Goal: Complete application form: Complete application form

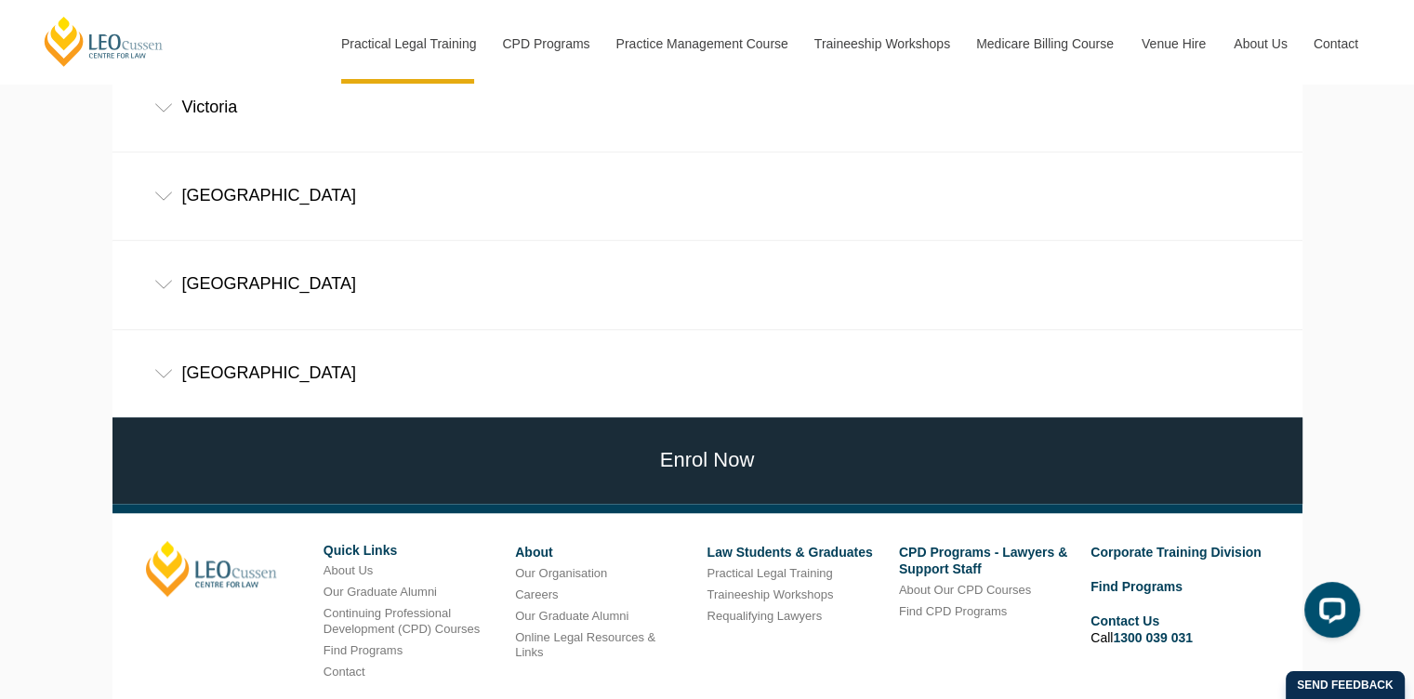
scroll to position [1473, 0]
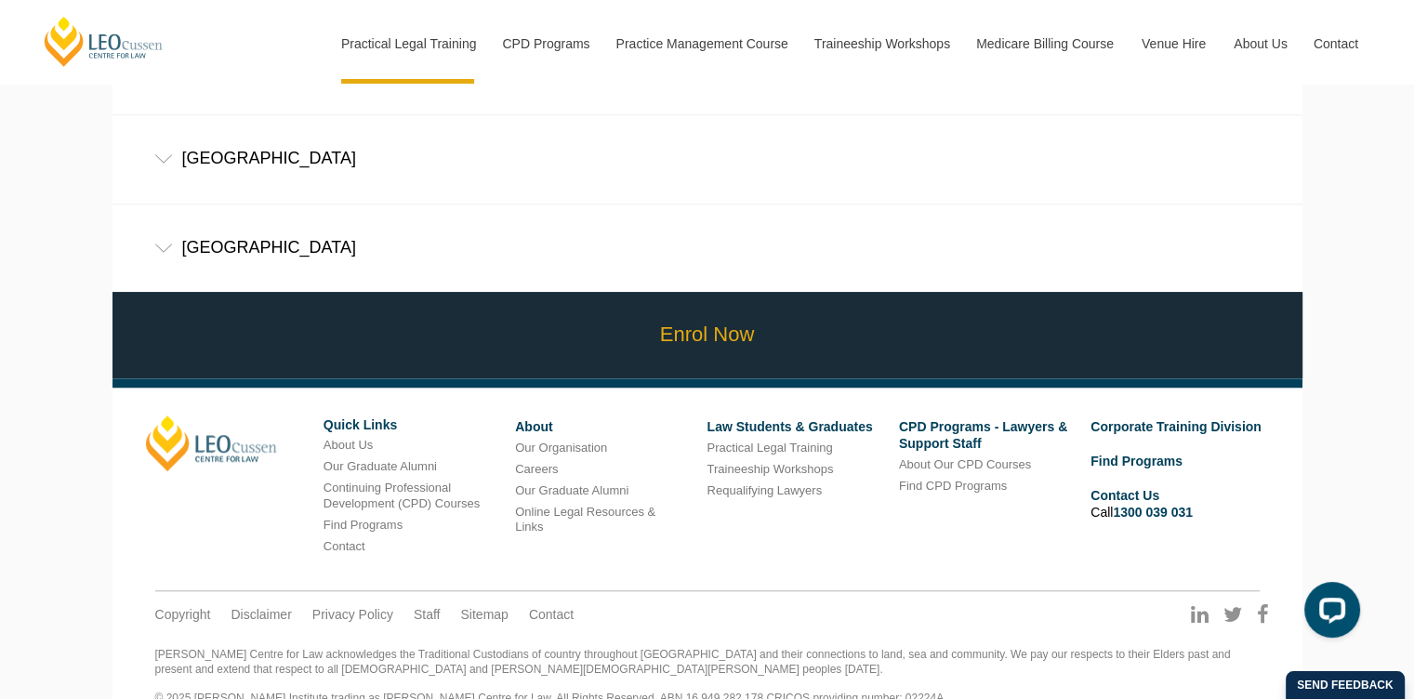
click at [724, 304] on link "Enrol Now" at bounding box center [708, 335] width 1200 height 86
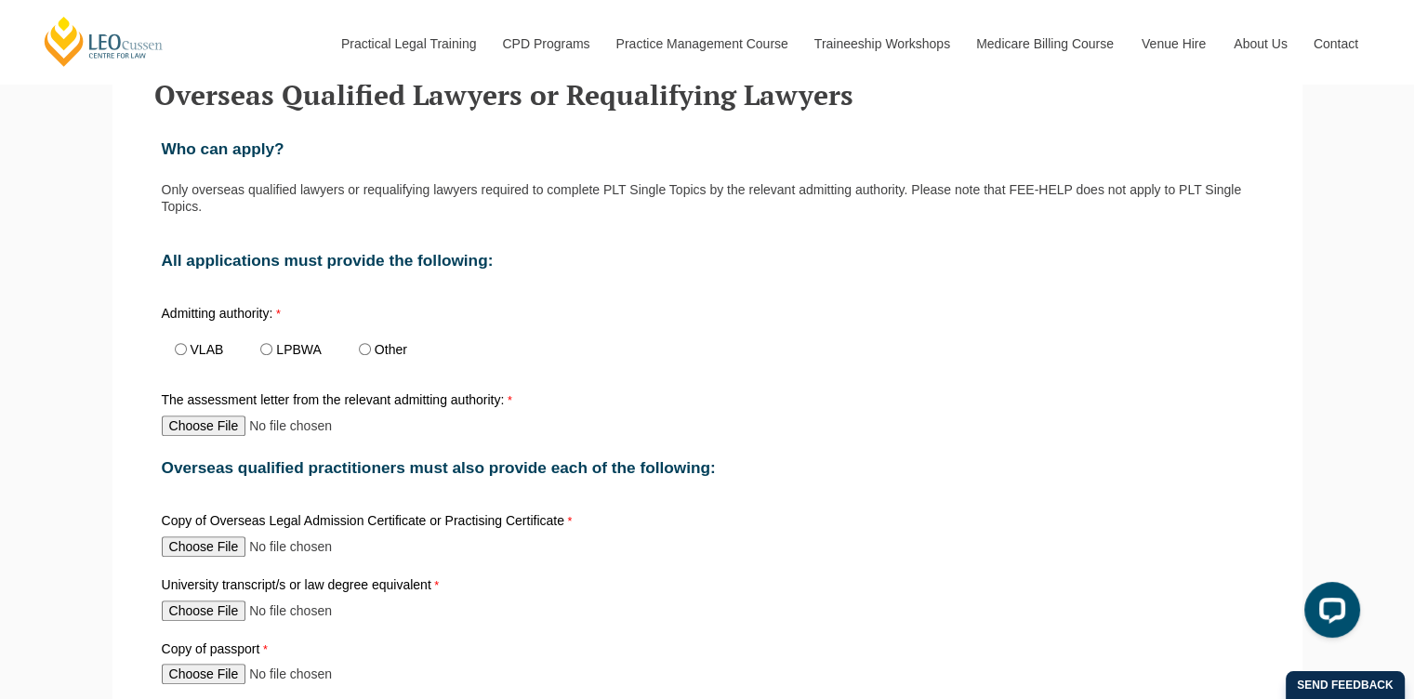
scroll to position [744, 0]
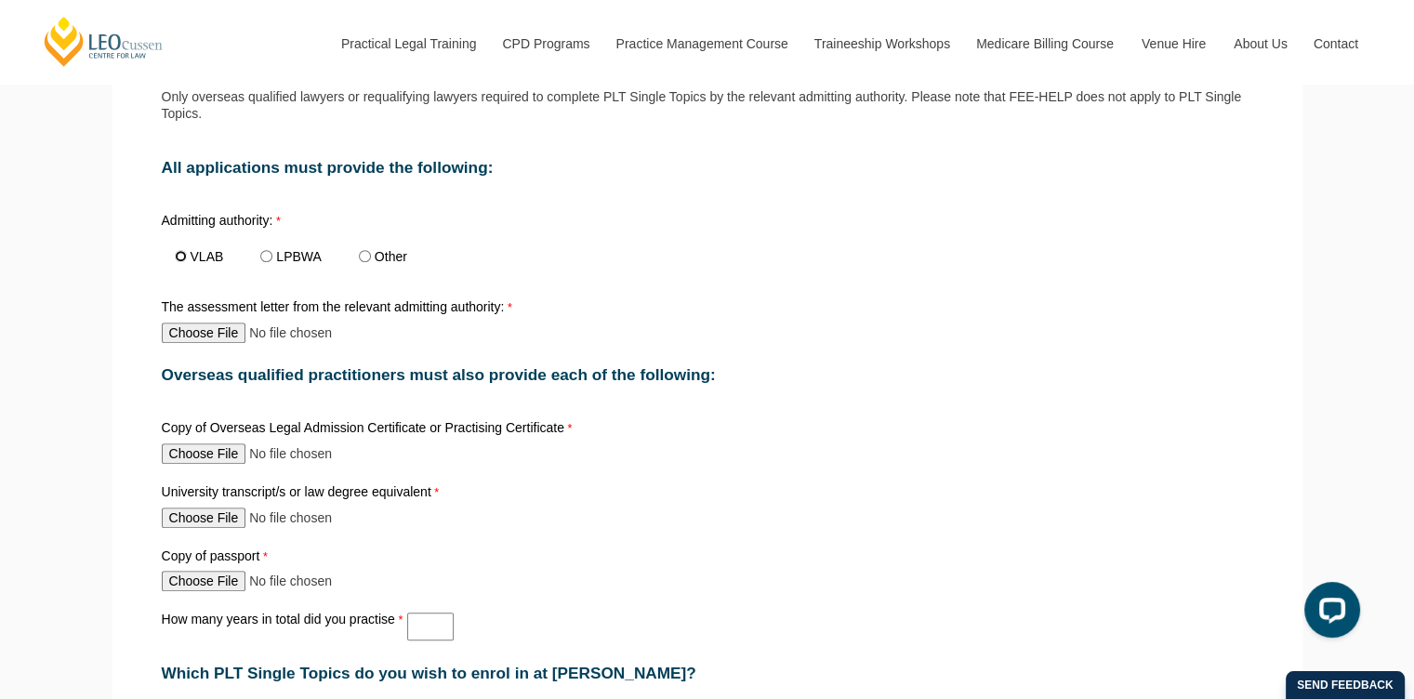
click at [179, 253] on input "VLAB" at bounding box center [181, 256] width 12 height 12
radio input "true"
click at [207, 332] on input "The assessment letter from the relevant admitting authority:" at bounding box center [285, 333] width 246 height 20
type input "C:\fakepath\DING Hongyi assessment letter 22.08.25 (002).pdf"
click at [210, 451] on input "Copy of Overseas Legal Admission Certificate or Practising Certificate" at bounding box center [285, 454] width 246 height 20
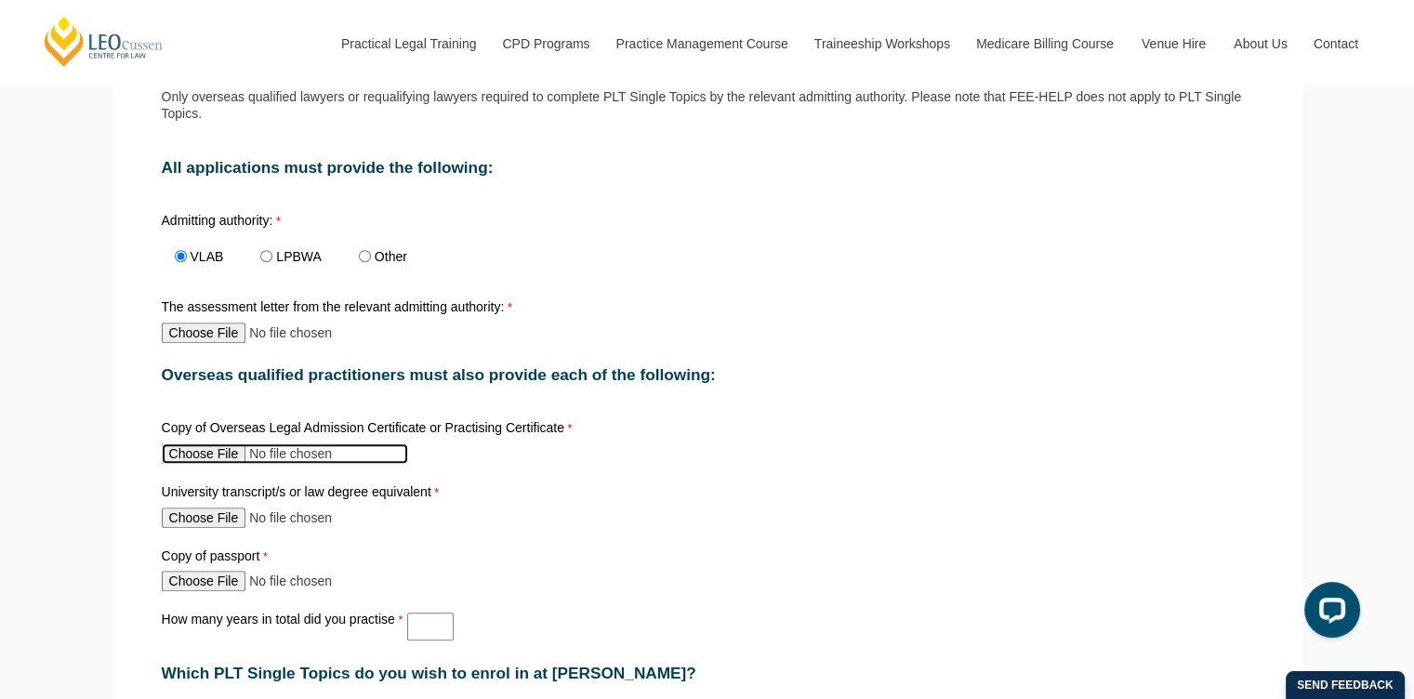
click at [235, 453] on input "Copy of Overseas Legal Admission Certificate or Practising Certificate" at bounding box center [285, 454] width 246 height 20
type input "C:\fakepath\550857eadaf8fcc08113357ffae67f78.jpg"
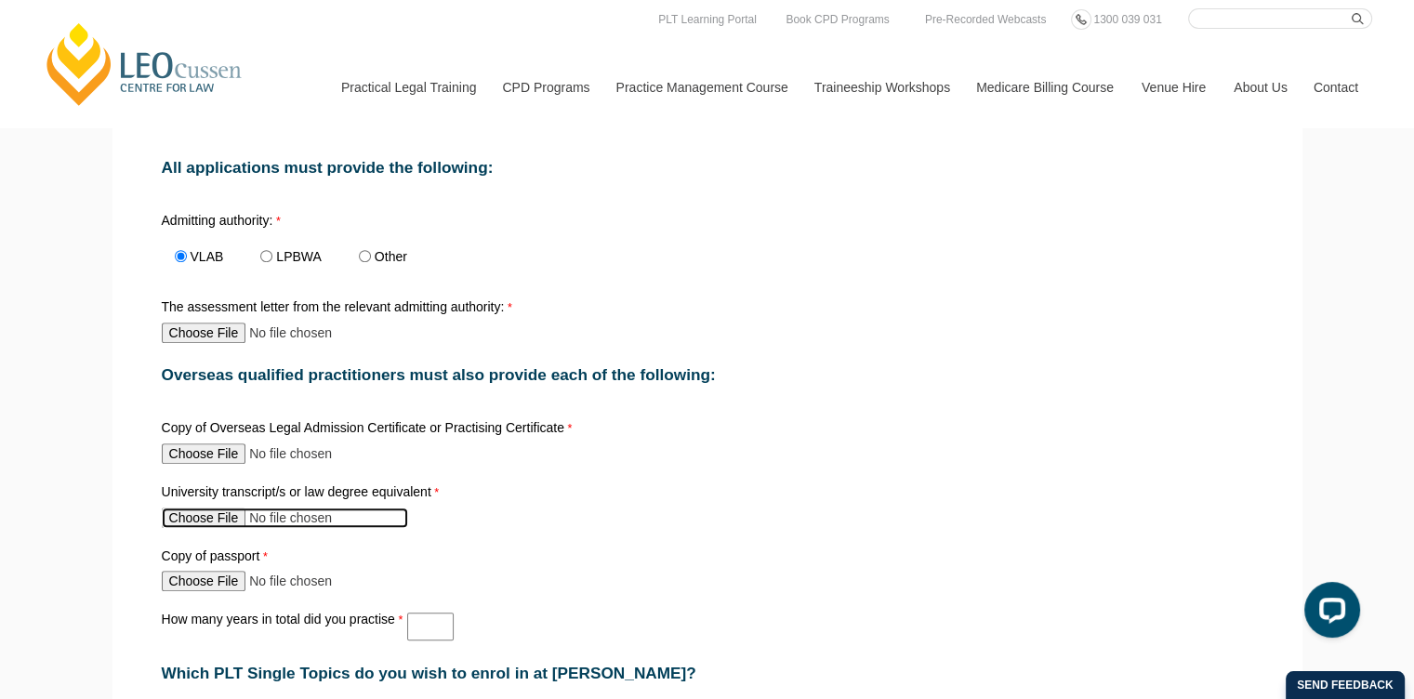
click at [221, 517] on input "University transcript/s or law degree equivalent" at bounding box center [285, 518] width 246 height 20
type input "C:\fakepath\transcript 2025.7.docx"
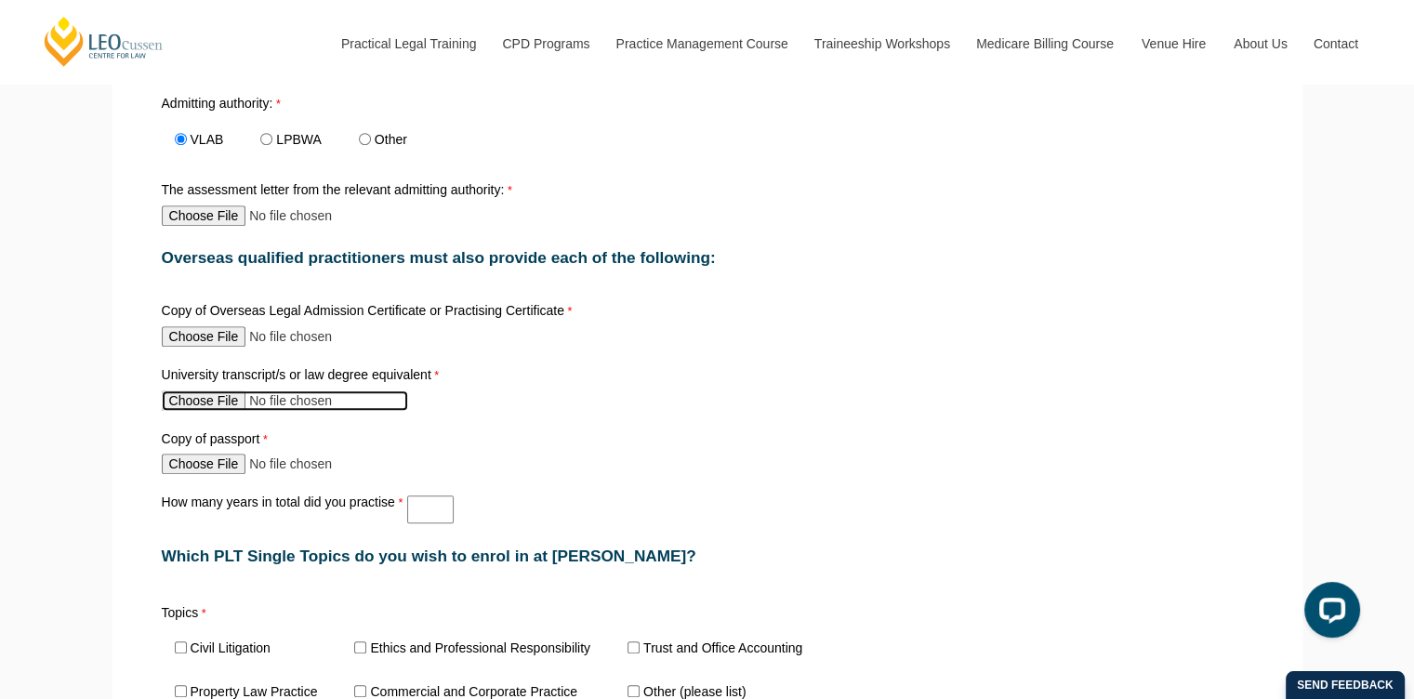
scroll to position [930, 0]
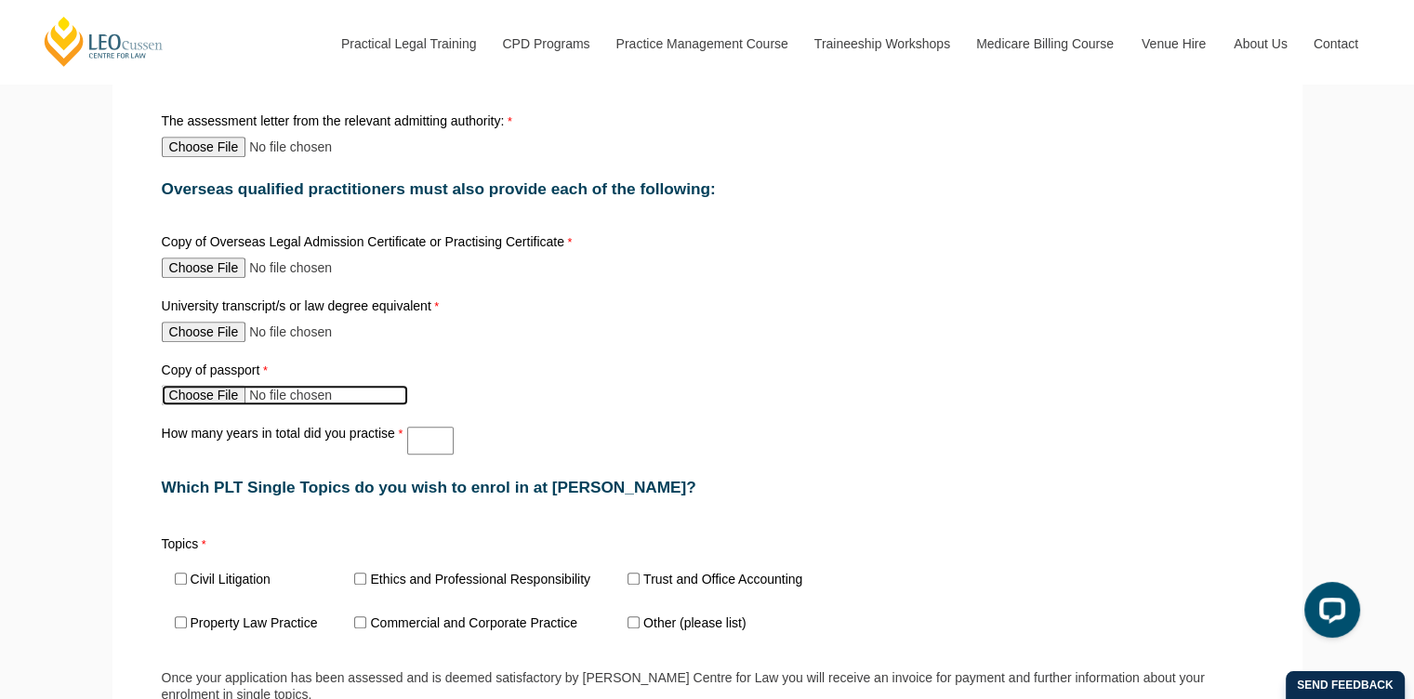
click at [218, 385] on input "Copy of passport" at bounding box center [285, 395] width 246 height 20
type input "C:\fakepath\DING Hongyi - Passport.pdf"
click at [428, 427] on input "How many years in total did you practise" at bounding box center [430, 441] width 46 height 28
type input "2.5"
click at [665, 395] on div "Copy of passport" at bounding box center [707, 385] width 1107 height 50
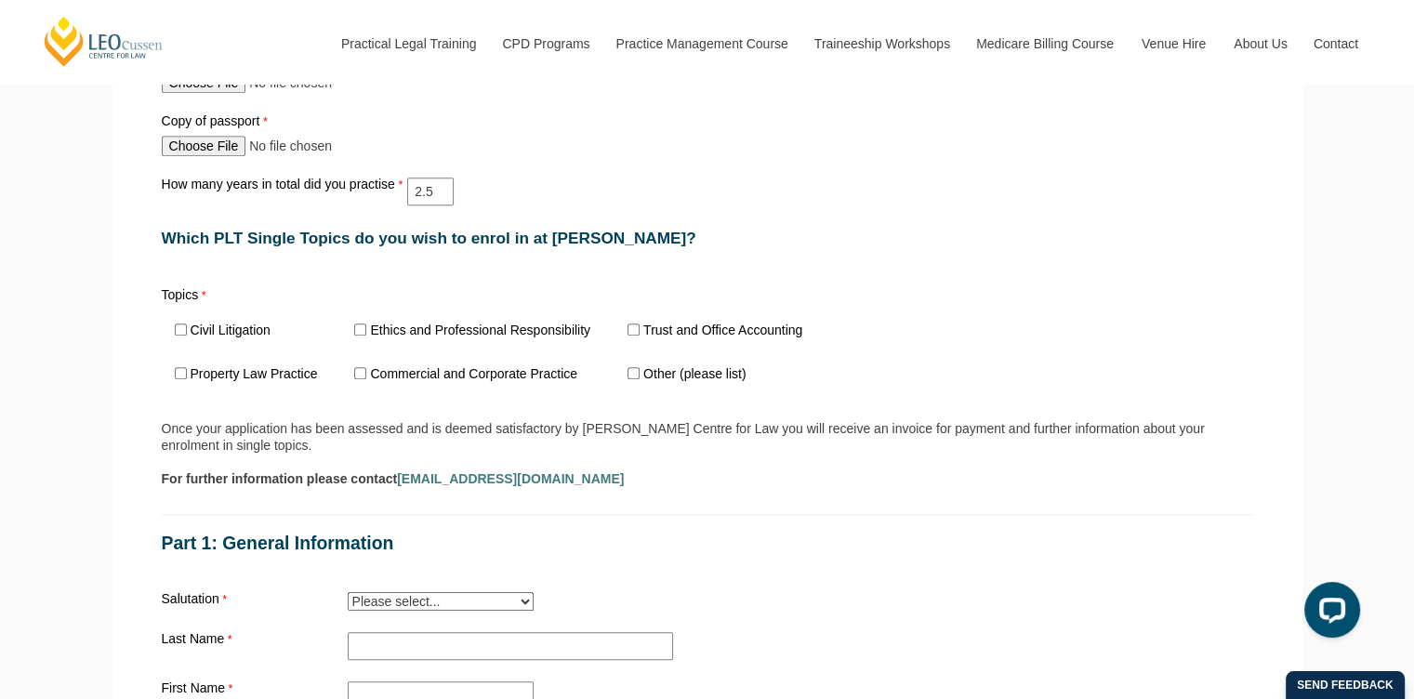
scroll to position [1209, 0]
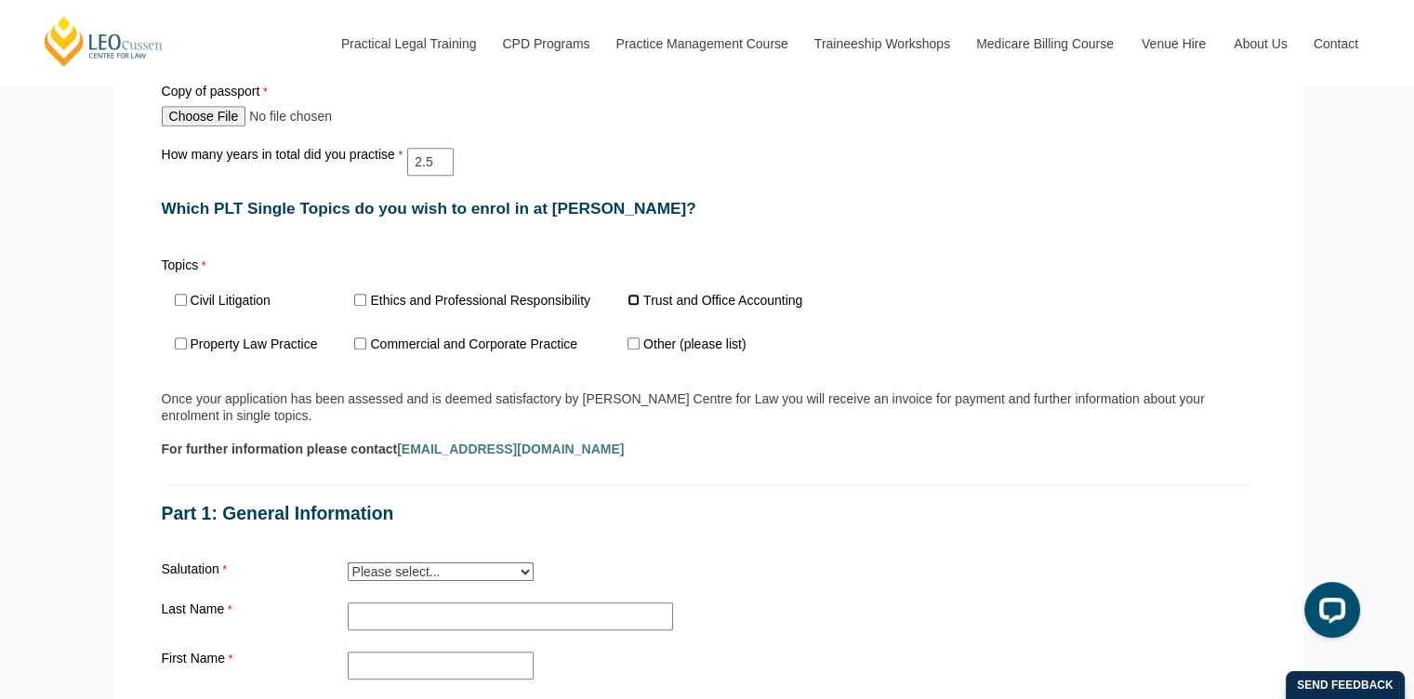
click at [631, 294] on input "Trust and Office Accounting" at bounding box center [634, 300] width 12 height 12
checkbox input "true"
click at [360, 294] on input "Ethics and Professional Responsibility" at bounding box center [360, 300] width 12 height 12
checkbox input "true"
click at [185, 294] on input "Civil Litigation" at bounding box center [181, 300] width 12 height 12
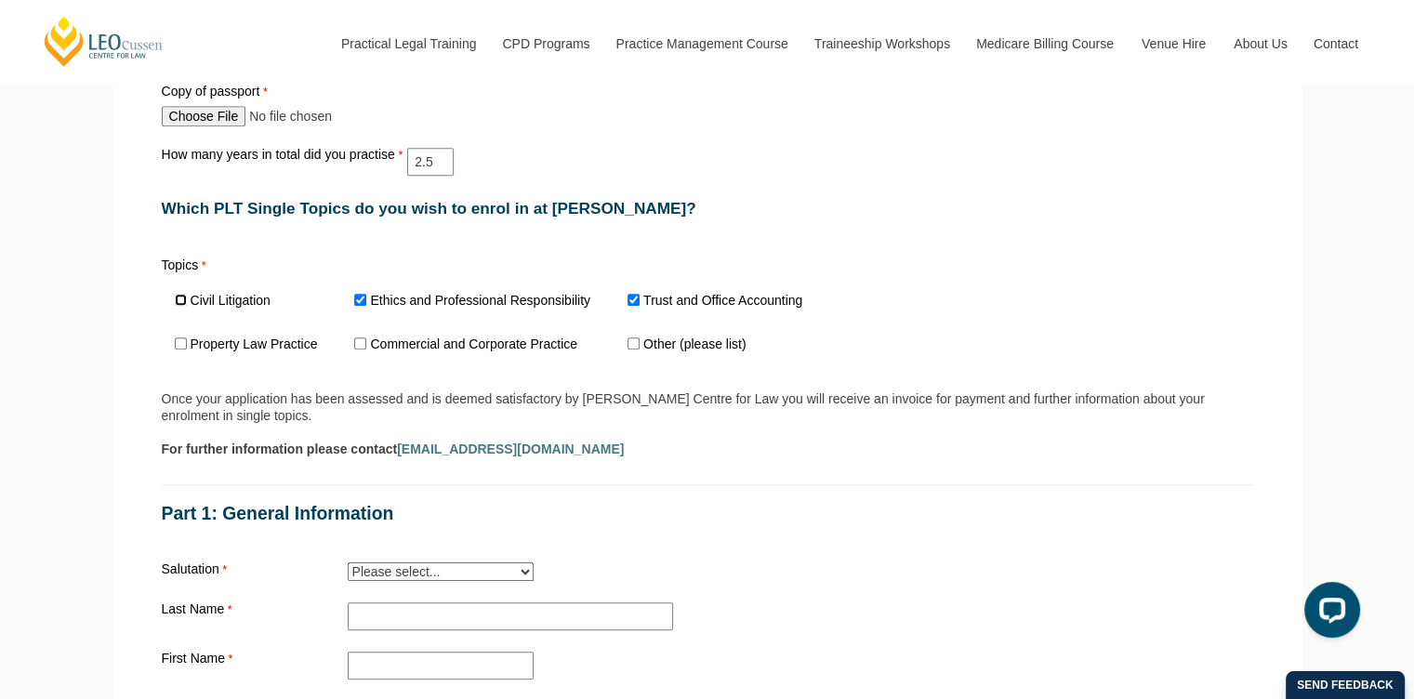
checkbox input "true"
click at [185, 338] on input "Property Law Practice" at bounding box center [181, 344] width 12 height 12
checkbox input "true"
click at [634, 338] on input "Other (please list)" at bounding box center [634, 344] width 12 height 12
checkbox input "true"
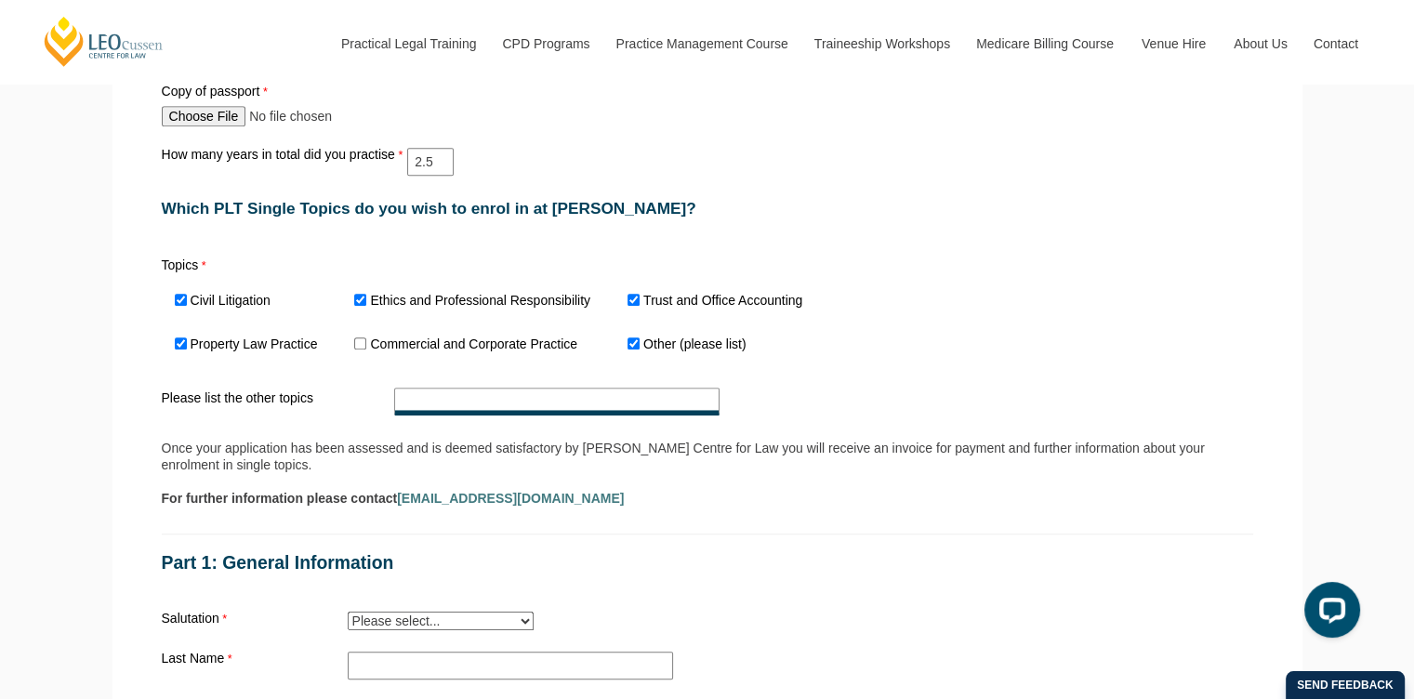
click at [536, 391] on input "Please list the other topics" at bounding box center [556, 402] width 325 height 28
type input "w"
click at [558, 391] on input "Please list the other topics" at bounding box center [556, 402] width 325 height 28
paste input "Work Management and Business Skills"
paste input "Family Law Practice"
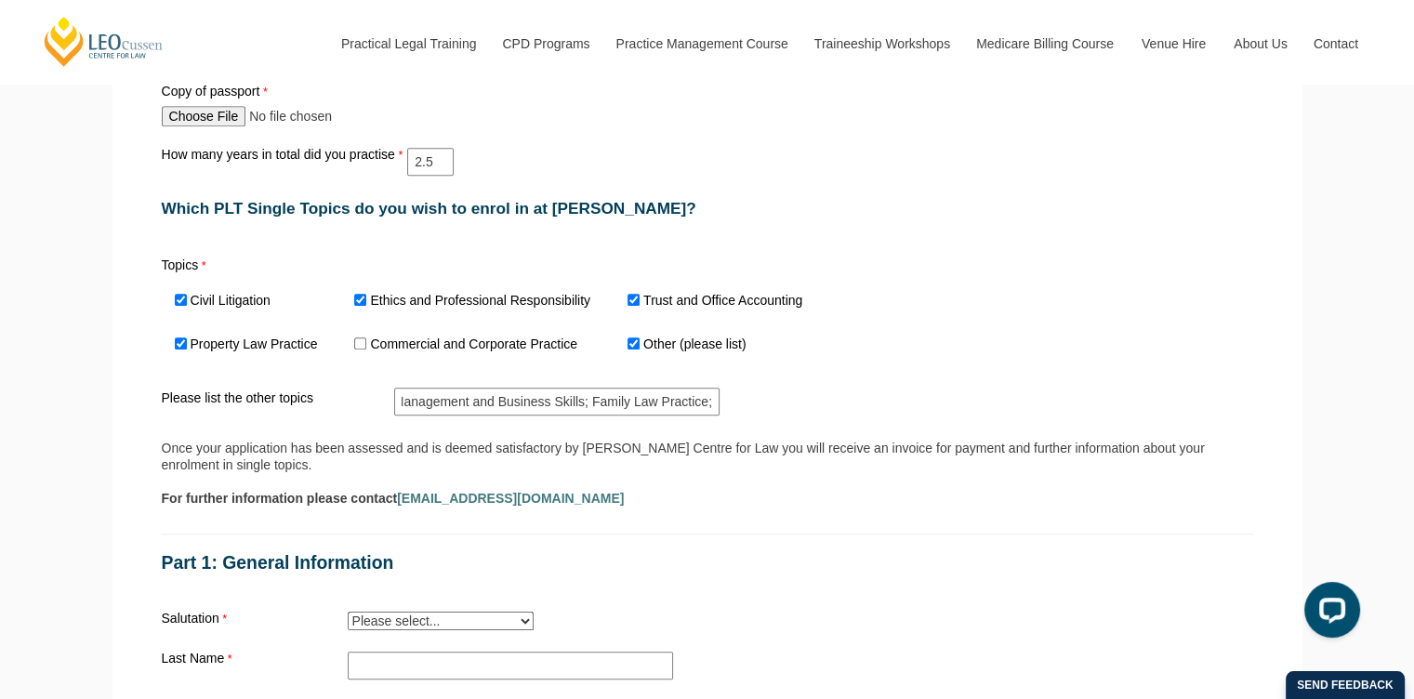
scroll to position [0, 0]
click at [714, 388] on input "Work Management and Business Skills; Family Law Practice;" at bounding box center [556, 402] width 325 height 28
drag, startPoint x: 707, startPoint y: 388, endPoint x: 762, endPoint y: 391, distance: 55.0
click at [762, 391] on div "Topics Civil Litigation Ethics and Professional Responsibility Trust and Office…" at bounding box center [707, 328] width 1107 height 182
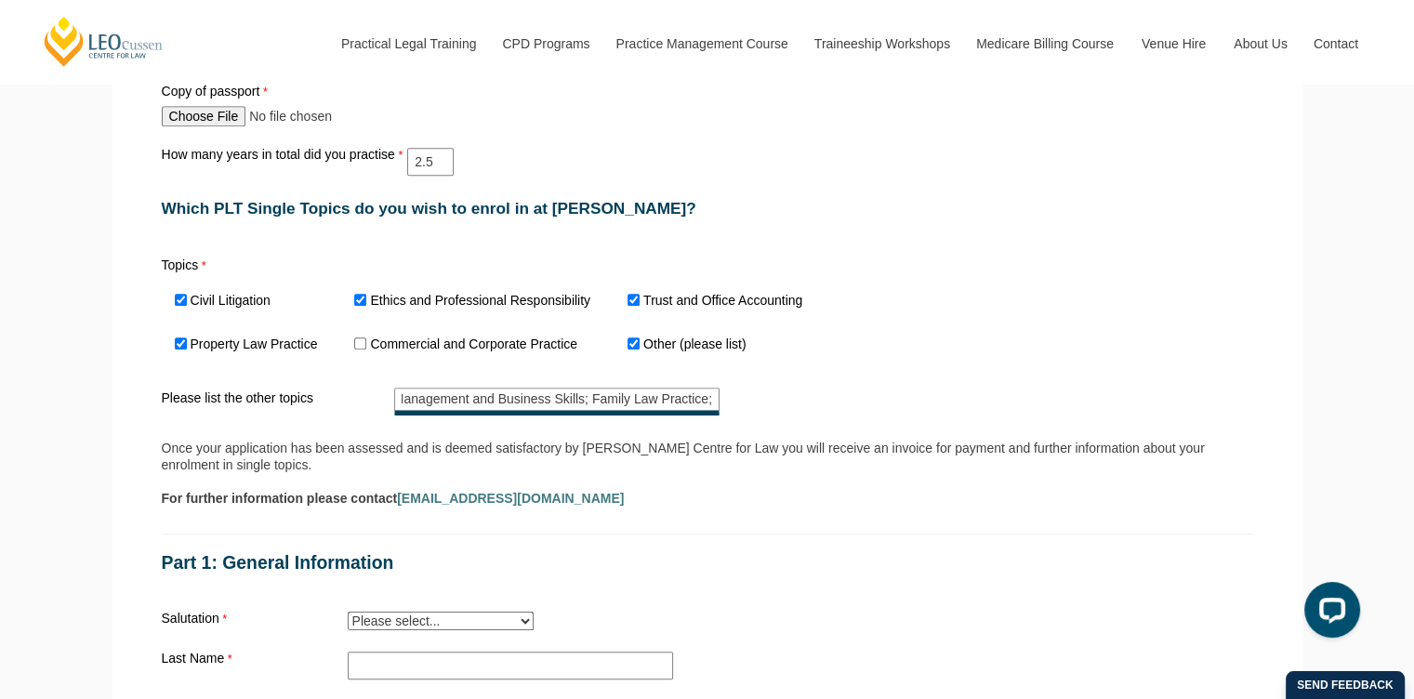
click at [715, 391] on input "Work Management and Business Skills; Family Law Practice;" at bounding box center [556, 402] width 325 height 28
paste input "Wills and Estate Practice"
type input "Work Management and Business Skills; Family Law Practice; Wills and Estate Prac…"
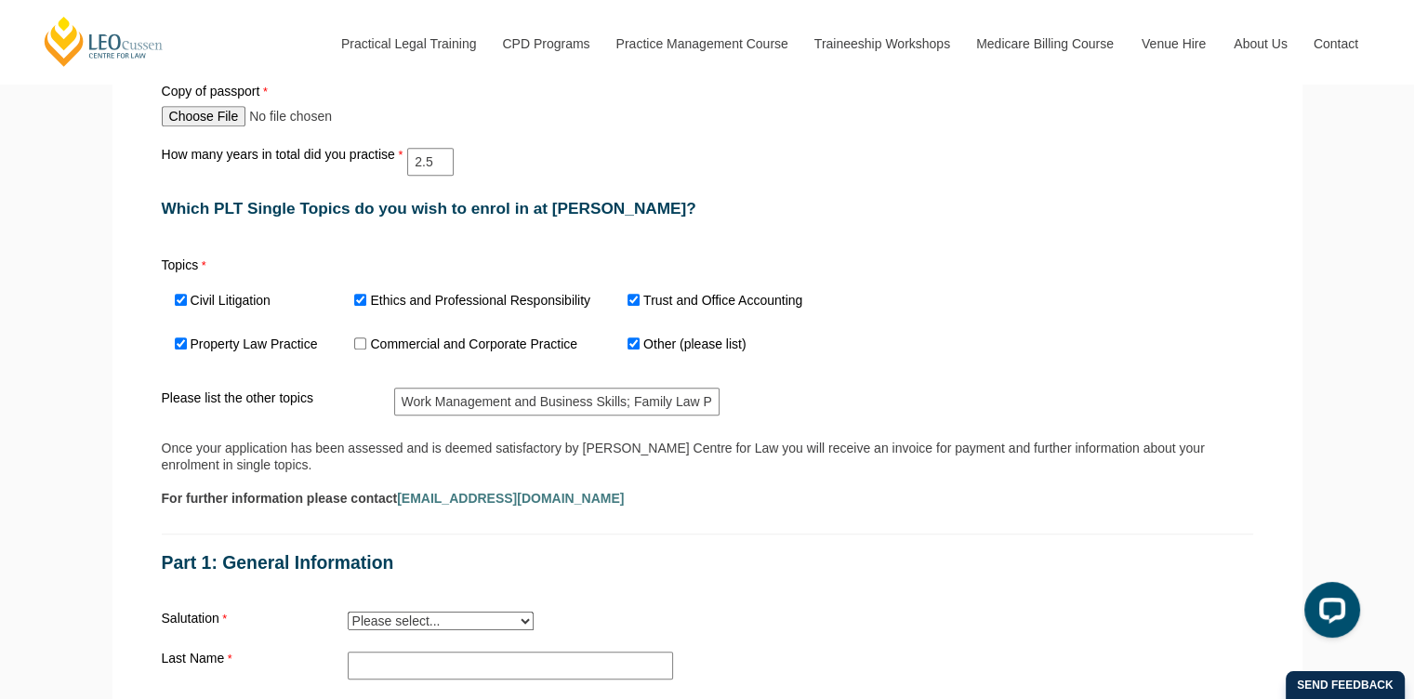
click at [834, 354] on div "Topics Civil Litigation Ethics and Professional Responsibility Trust and Office…" at bounding box center [707, 328] width 1107 height 182
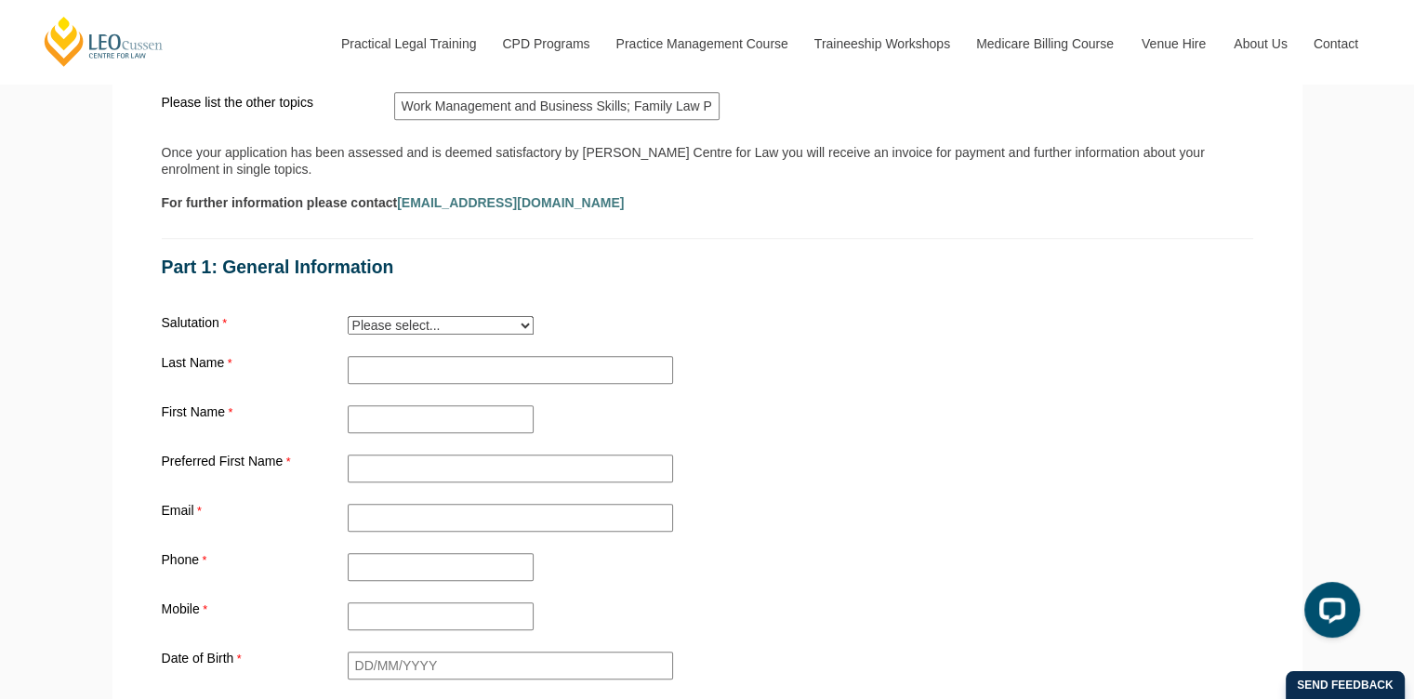
scroll to position [1581, 0]
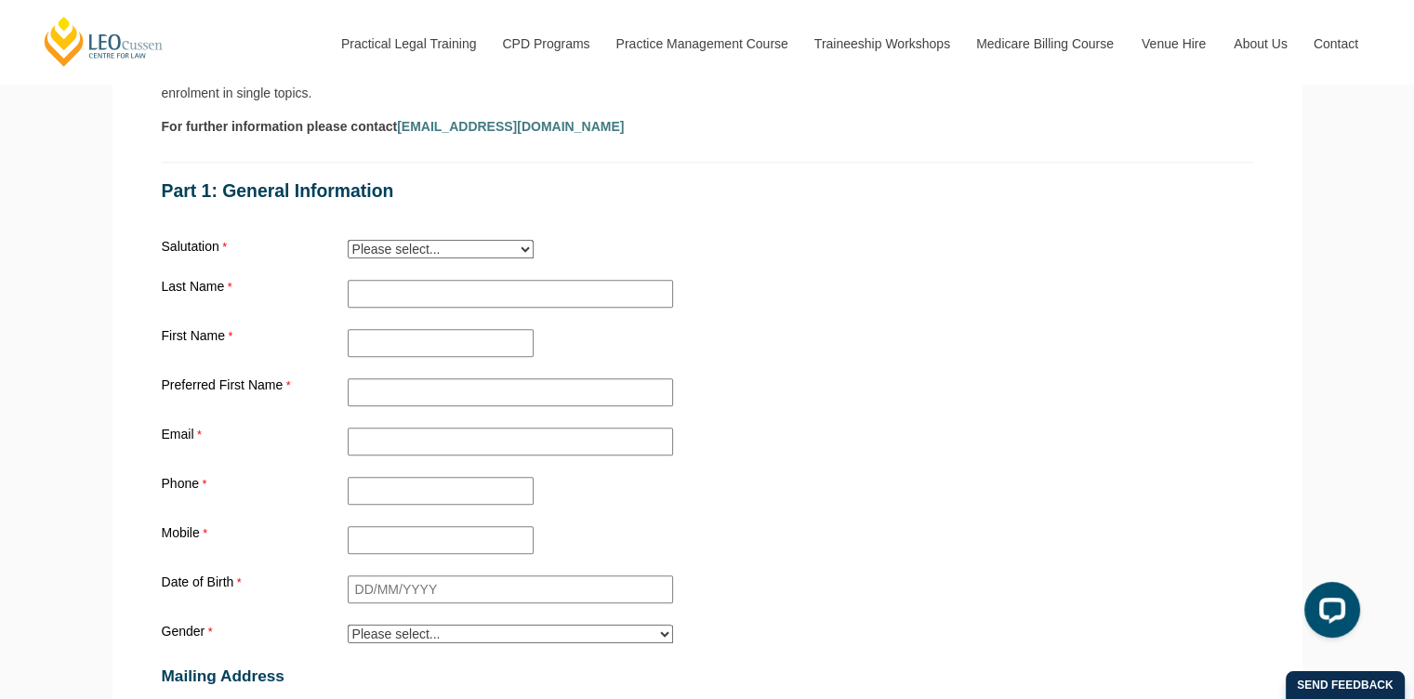
click at [414, 240] on select "Please select... Mr. Mrs. Ms. Dr. Prof. Miss Judge Chief Judge" at bounding box center [441, 249] width 186 height 19
select select "tfa_10"
click at [348, 240] on select "Please select... Mr. Mrs. Ms. Dr. Prof. Miss Judge Chief Judge" at bounding box center [441, 249] width 186 height 19
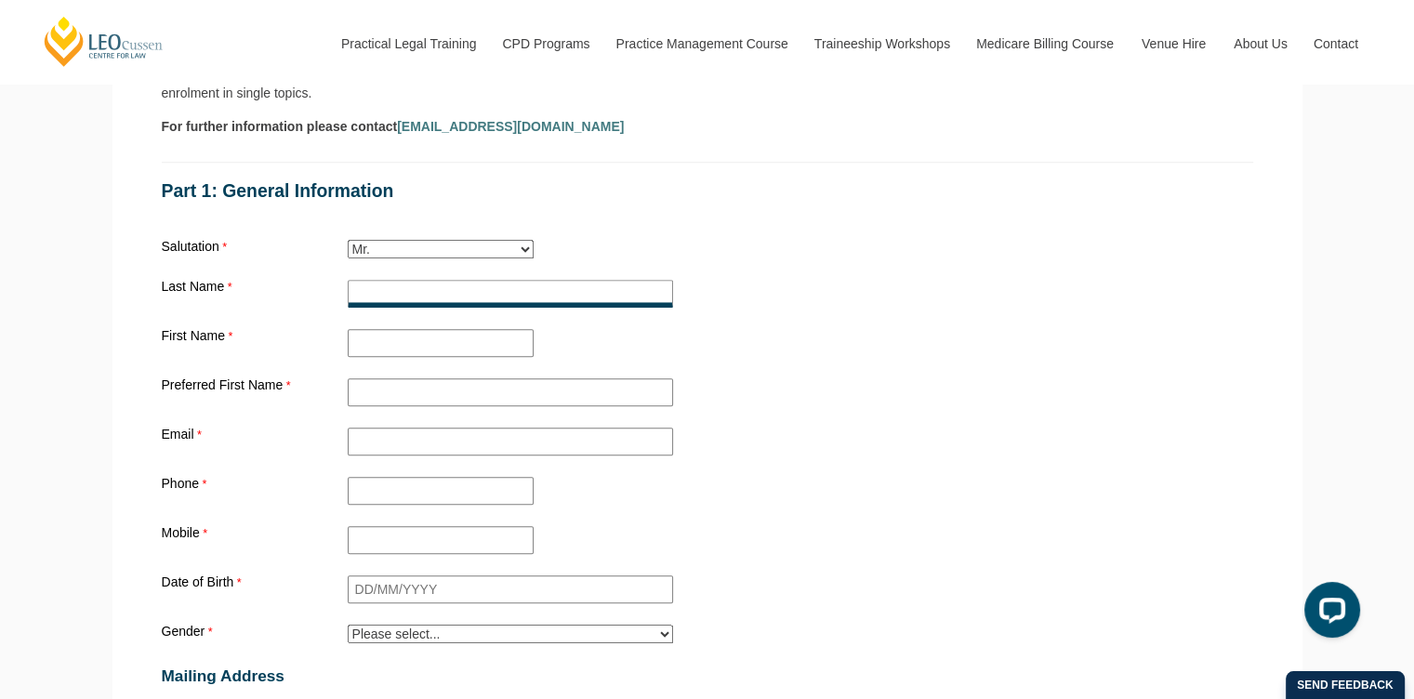
click at [407, 280] on input "Practical Legal Training - [GEOGRAPHIC_DATA]" at bounding box center [510, 294] width 325 height 28
type input "Ding"
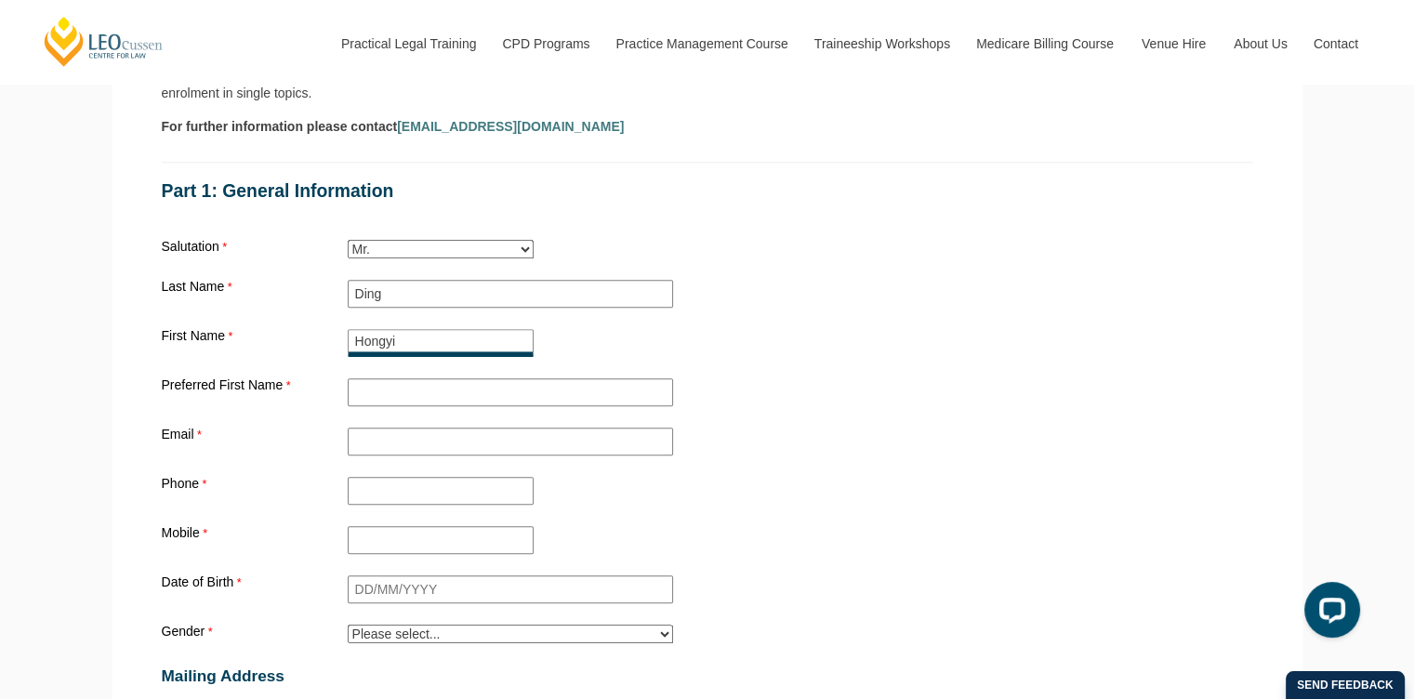
type input "Hongyi"
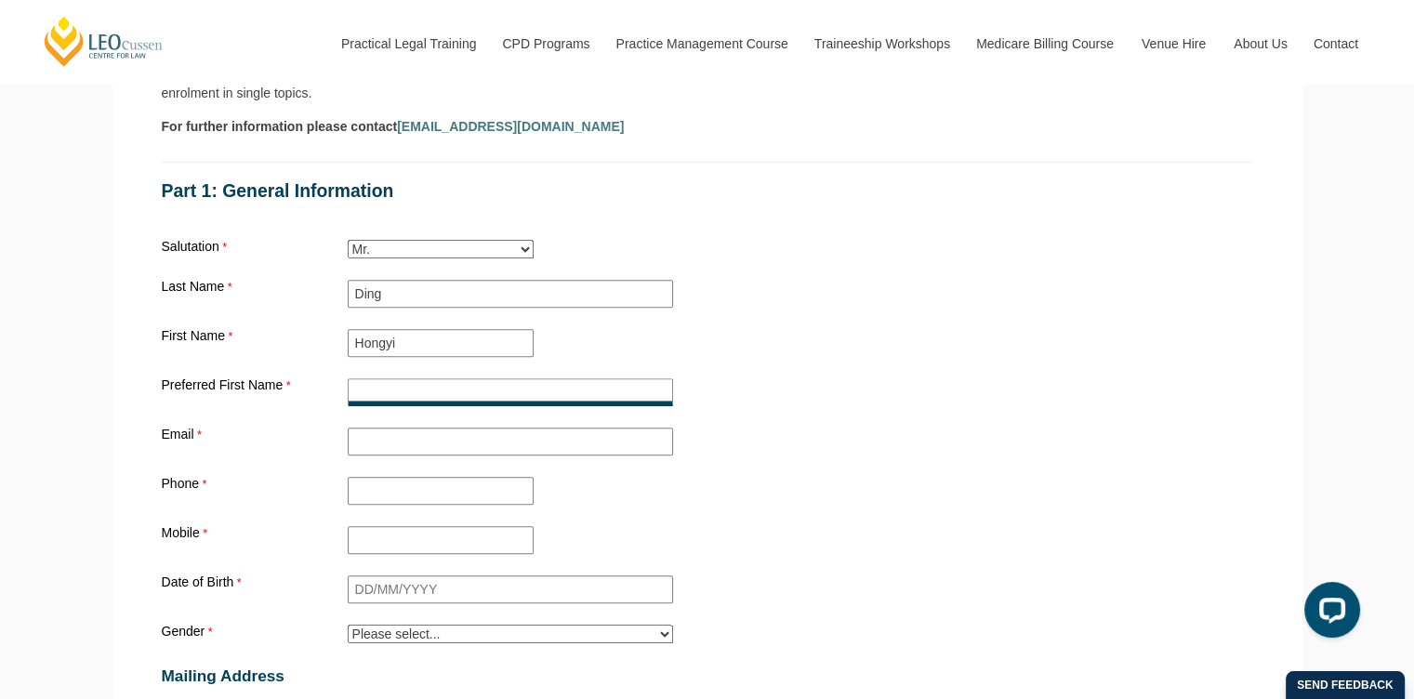
click at [369, 378] on input "Preferred First Name" at bounding box center [510, 392] width 325 height 28
type input "Hongyi"
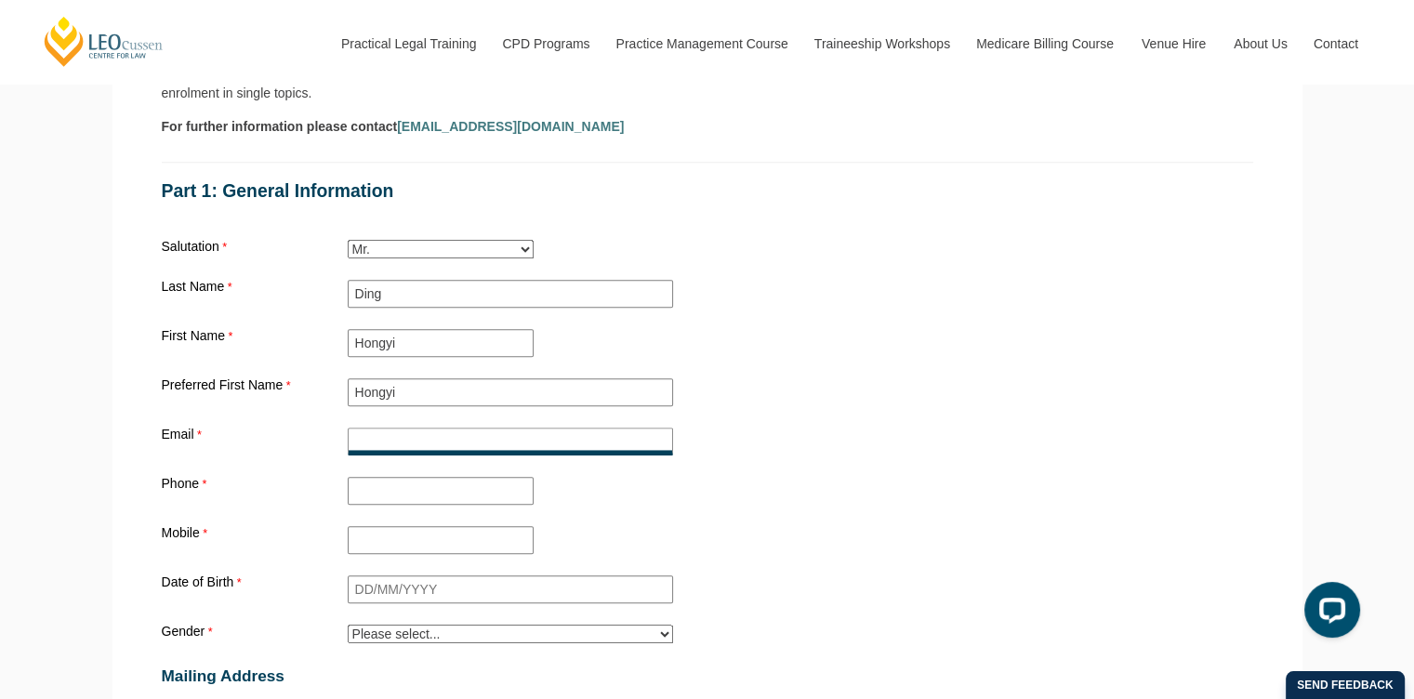
type input "h"
type input "666hongyi666@gmail.com"
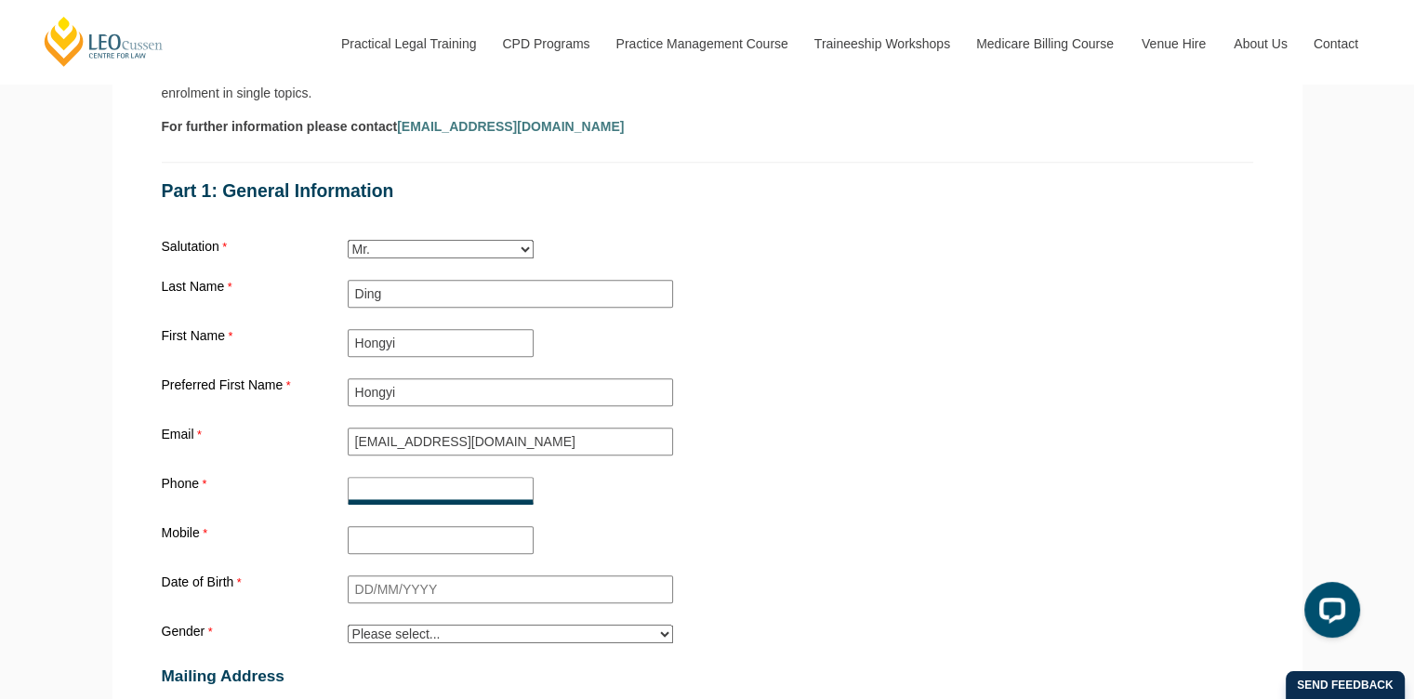
type input "+61435425616"
type input "2113/80 A'Beckett Street"
type input "Melbourne"
type input "Victoria"
type input "3000"
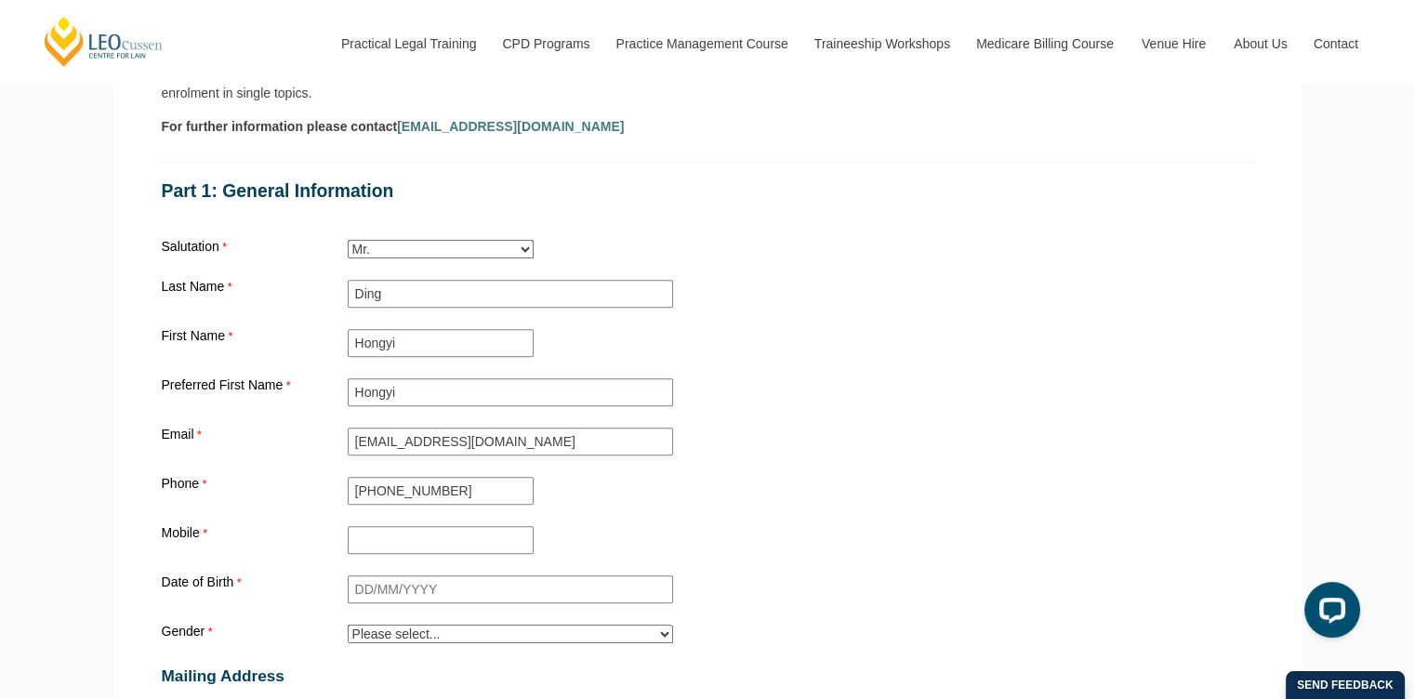
type input "Australia"
click at [446, 526] on input "Mobile" at bounding box center [441, 540] width 186 height 28
type input "+61435425616"
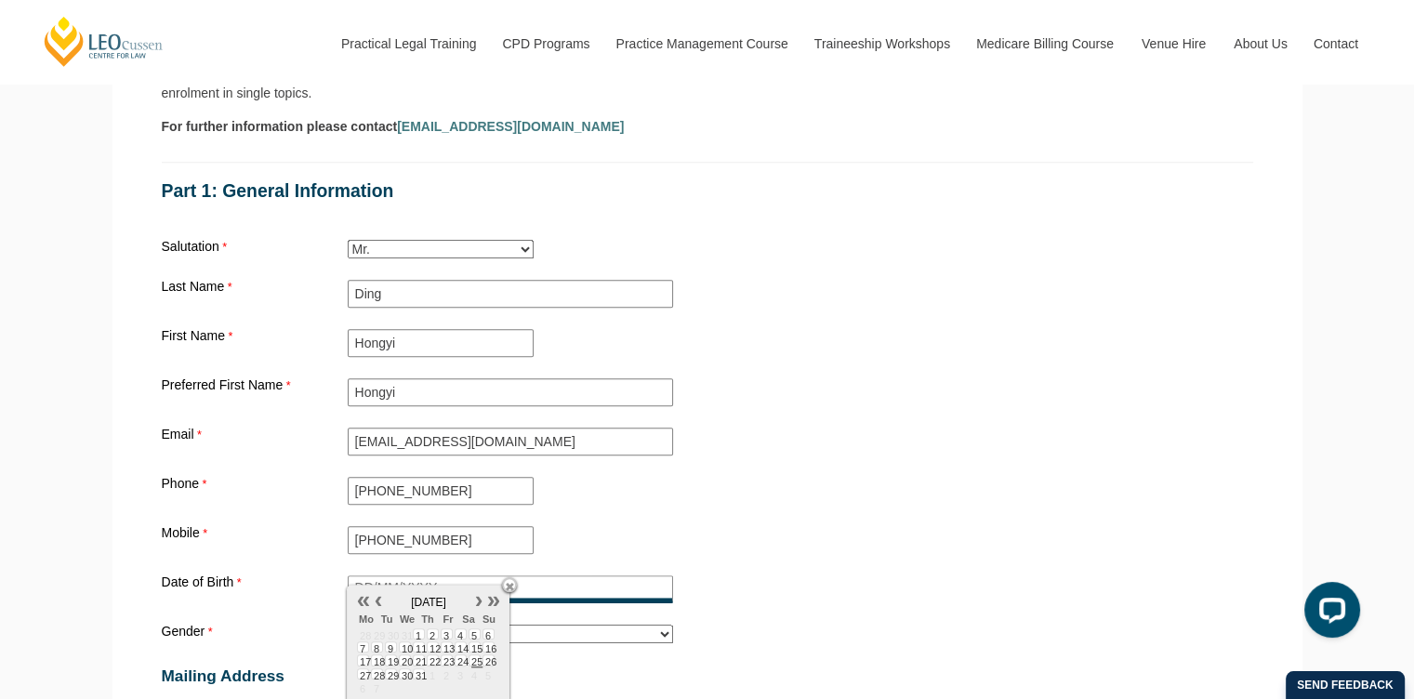
click at [461, 576] on input "Date of Birth" at bounding box center [510, 590] width 325 height 28
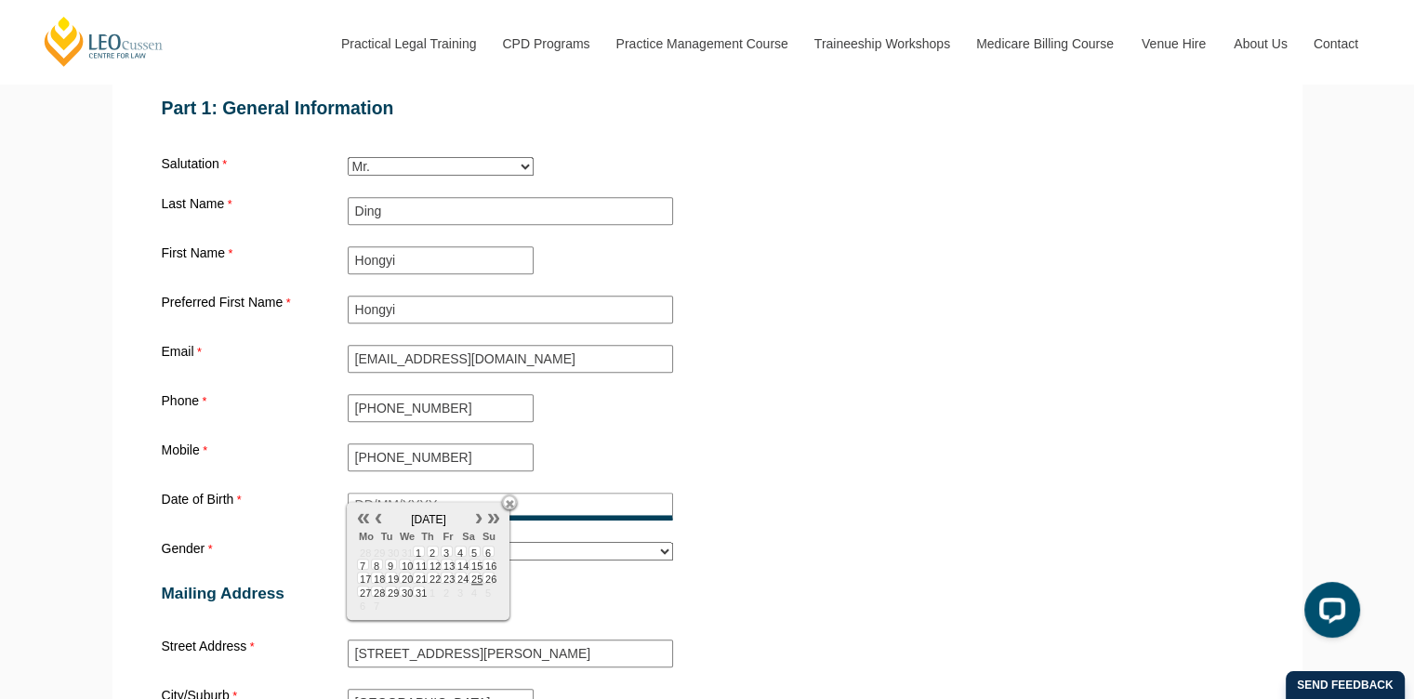
scroll to position [1674, 0]
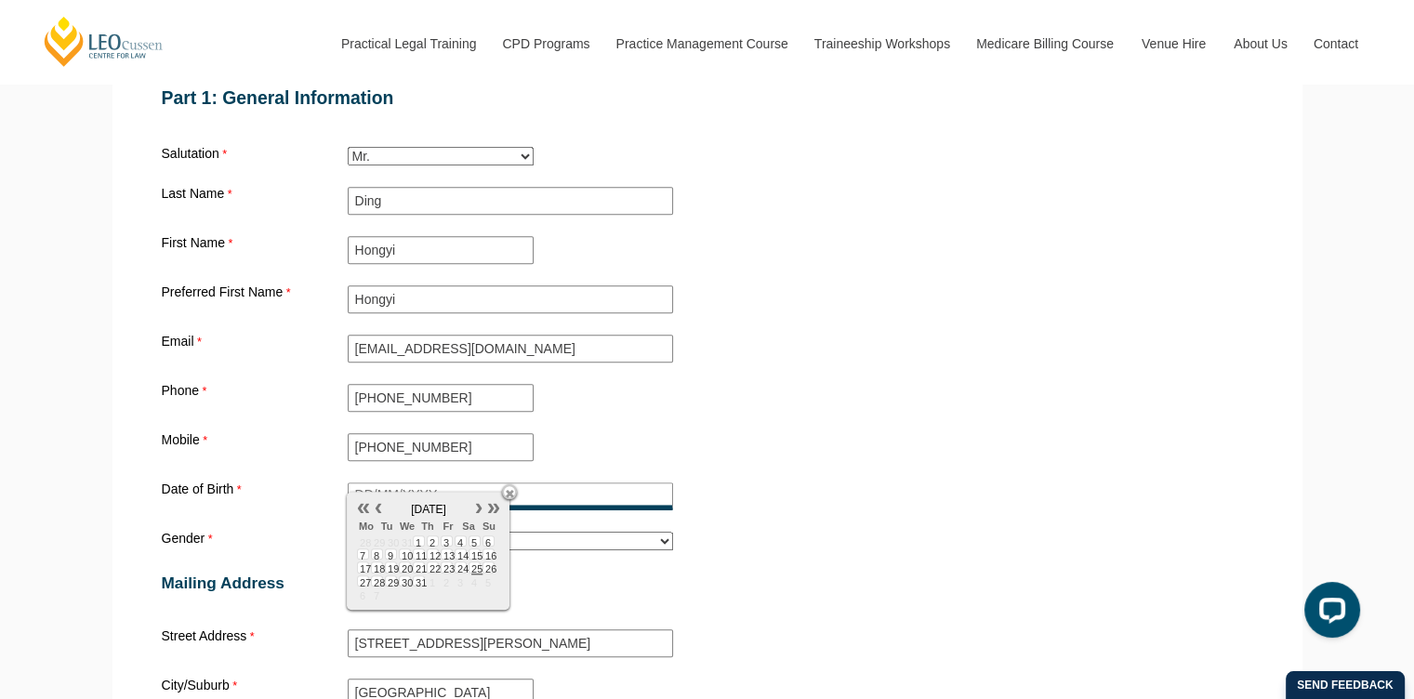
click at [446, 508] on span "August, 2025" at bounding box center [428, 509] width 35 height 13
click at [464, 507] on div "August, 2025" at bounding box center [428, 509] width 145 height 17
click at [446, 507] on span "August, 2025" at bounding box center [428, 509] width 35 height 13
drag, startPoint x: 439, startPoint y: 507, endPoint x: 365, endPoint y: 507, distance: 74.4
click at [435, 507] on span "August, 2025" at bounding box center [428, 509] width 35 height 13
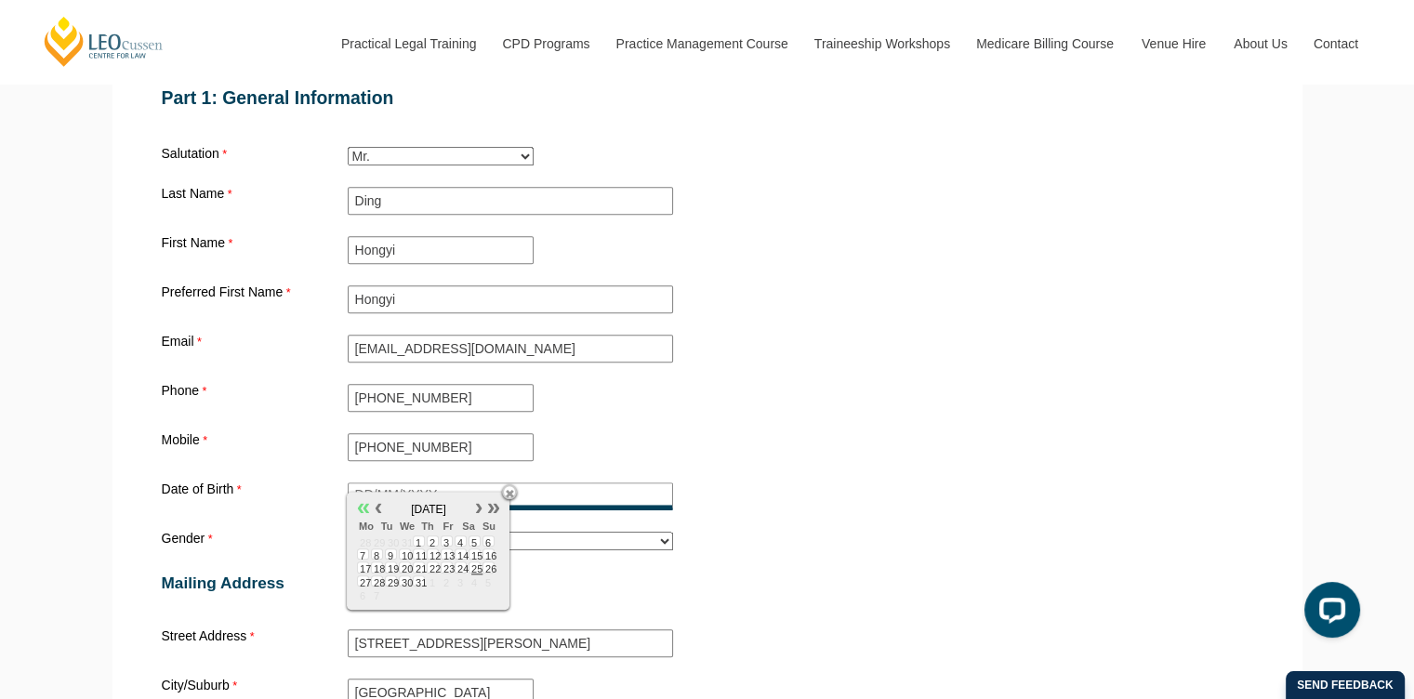
click at [364, 507] on link at bounding box center [363, 505] width 15 height 15
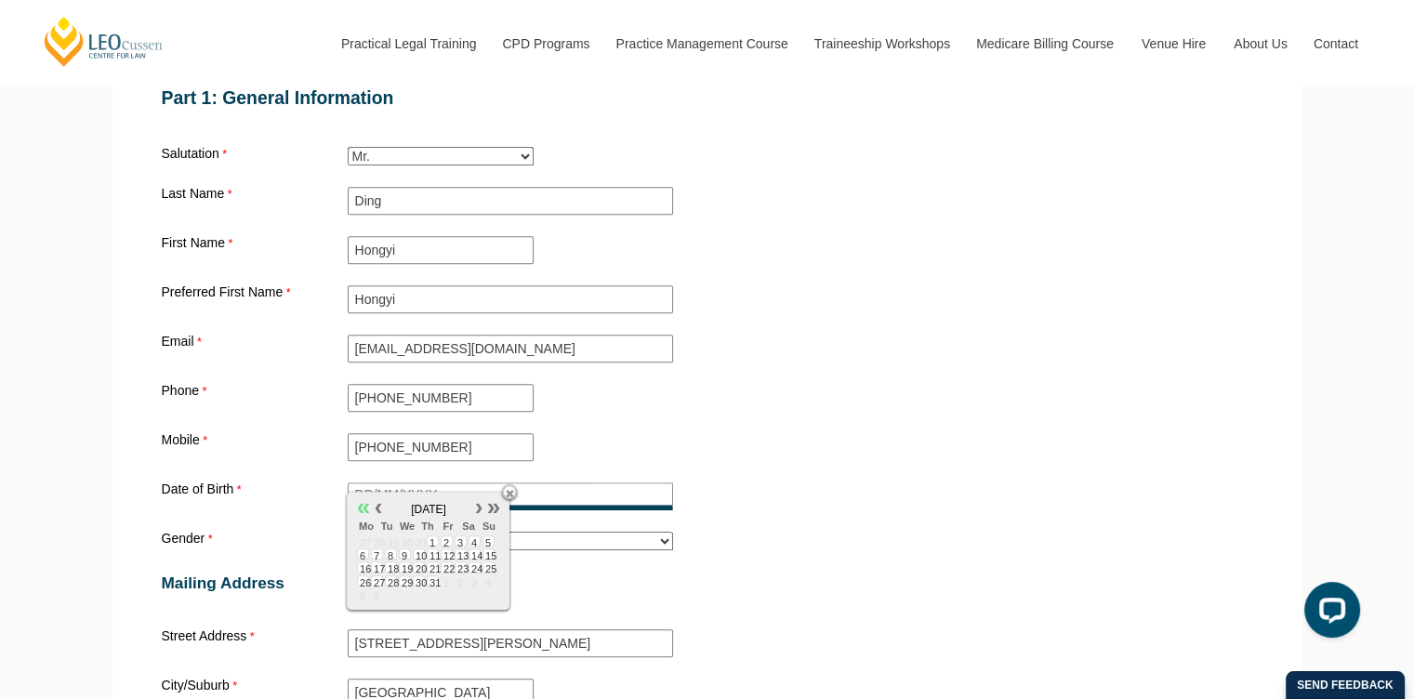
click at [364, 507] on link at bounding box center [363, 505] width 15 height 15
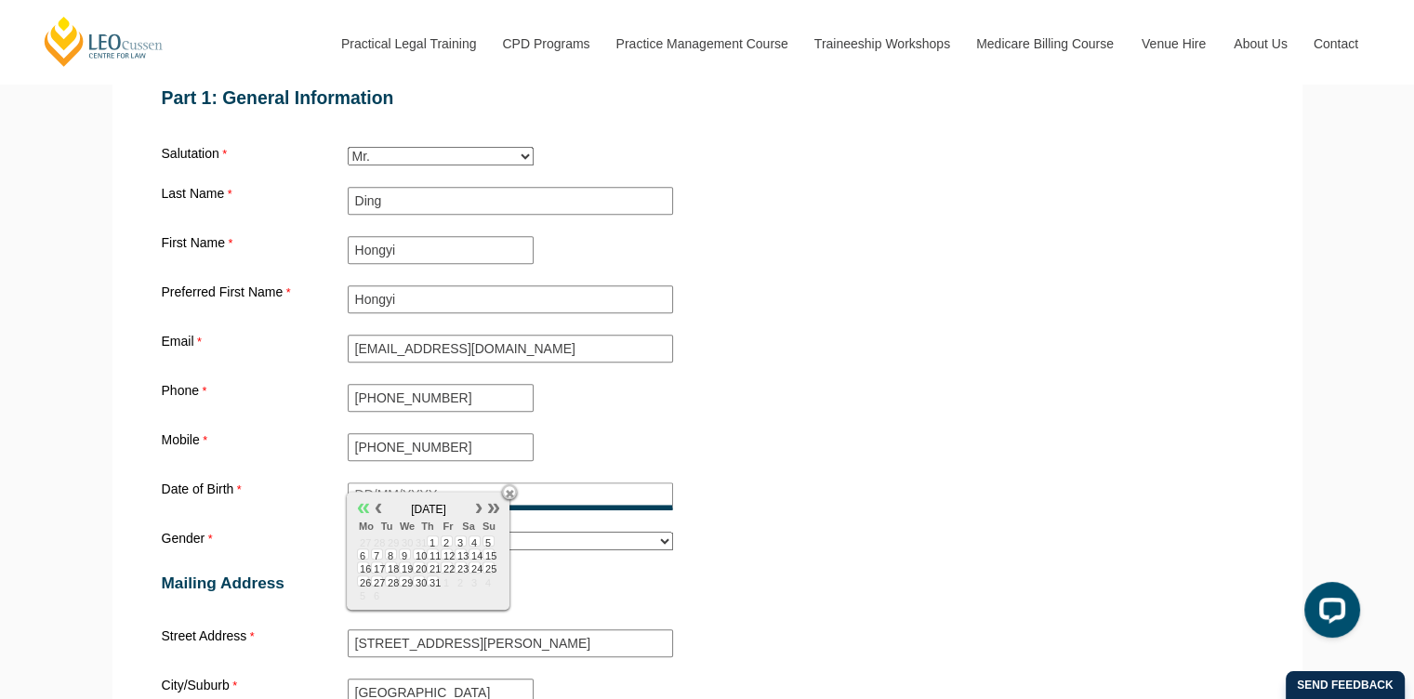
click at [364, 507] on link at bounding box center [363, 505] width 15 height 15
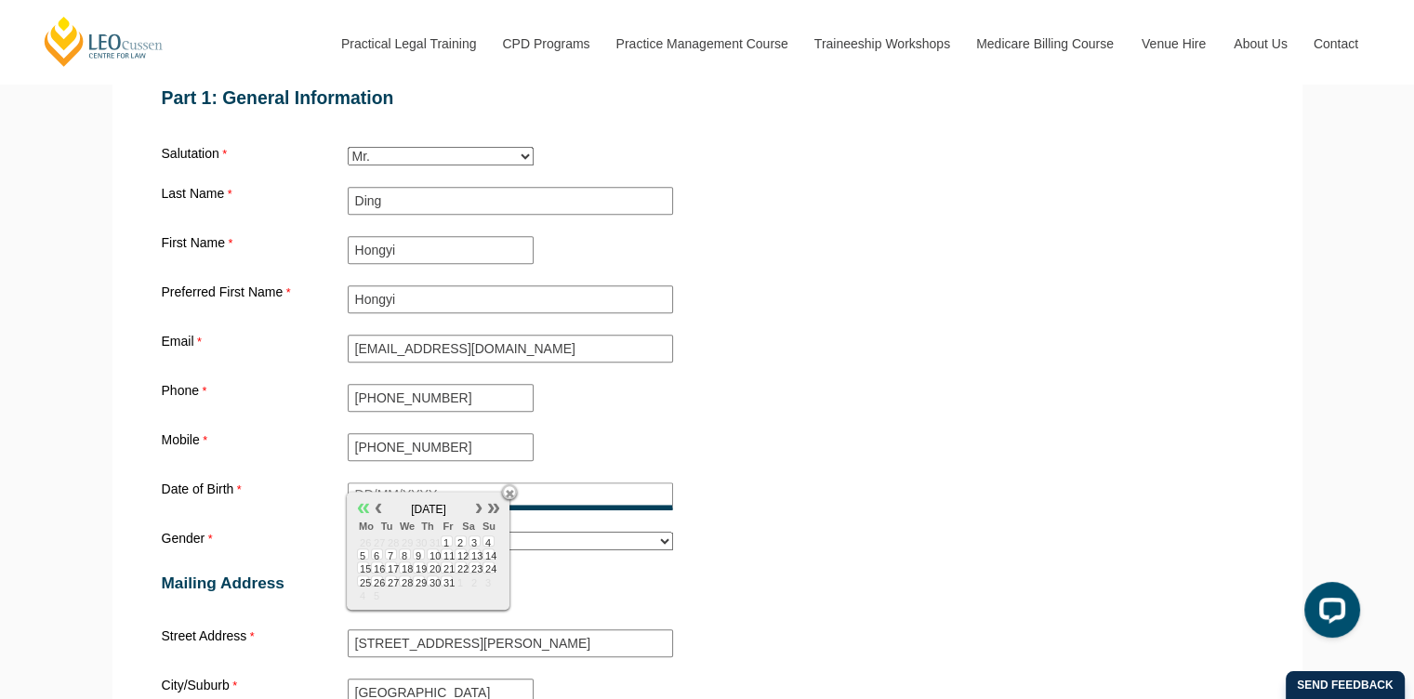
click at [364, 507] on link at bounding box center [363, 505] width 15 height 15
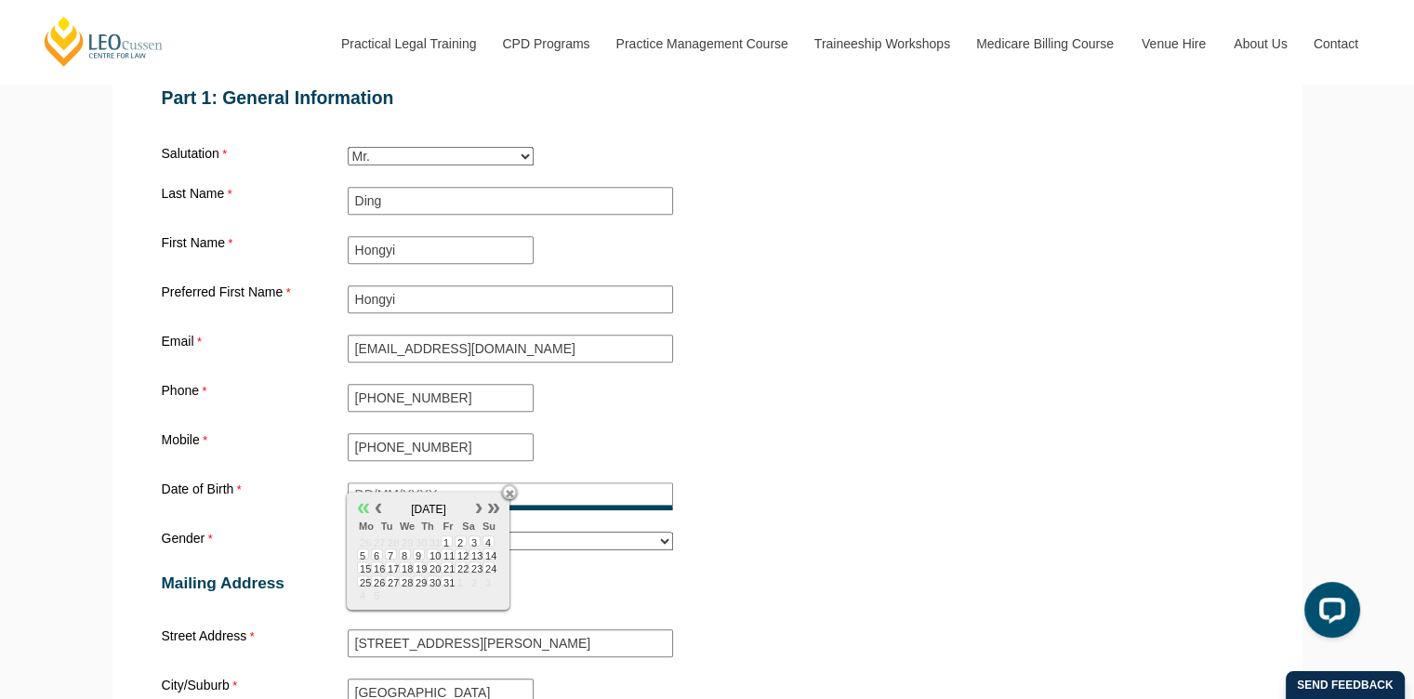
click at [364, 507] on link at bounding box center [363, 505] width 15 height 15
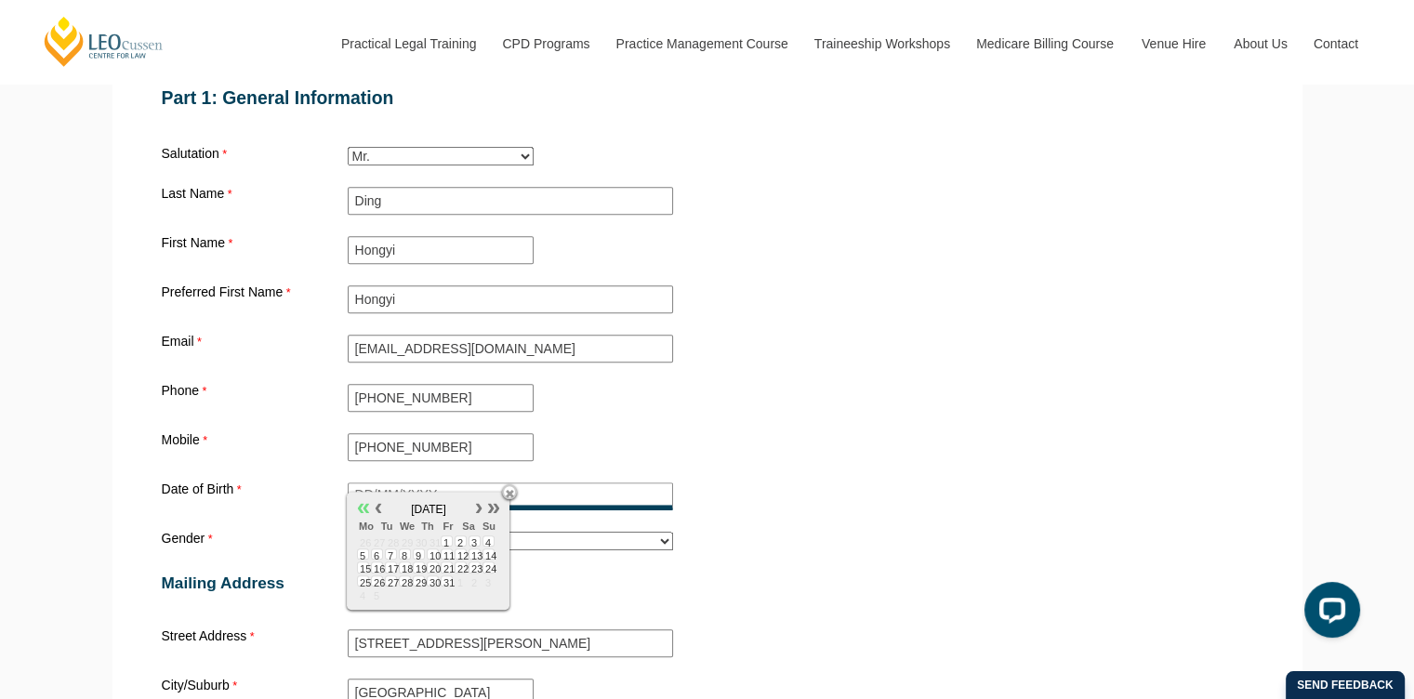
click at [364, 507] on link at bounding box center [363, 505] width 15 height 15
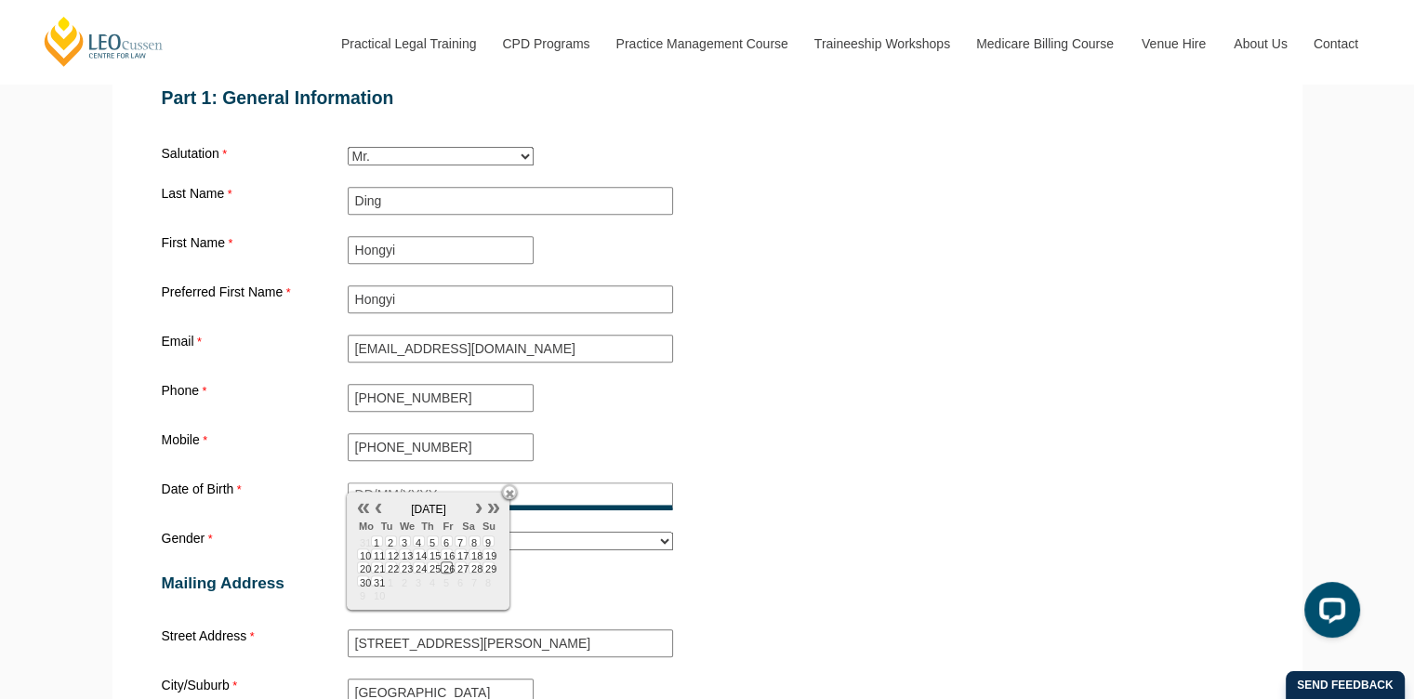
type input "26/08/1995"
click at [449, 572] on span "26" at bounding box center [447, 567] width 12 height 11
click at [446, 569] on span "26" at bounding box center [447, 567] width 12 height 11
click at [887, 486] on div "Date of Birth 26/08/1995" at bounding box center [707, 496] width 1107 height 35
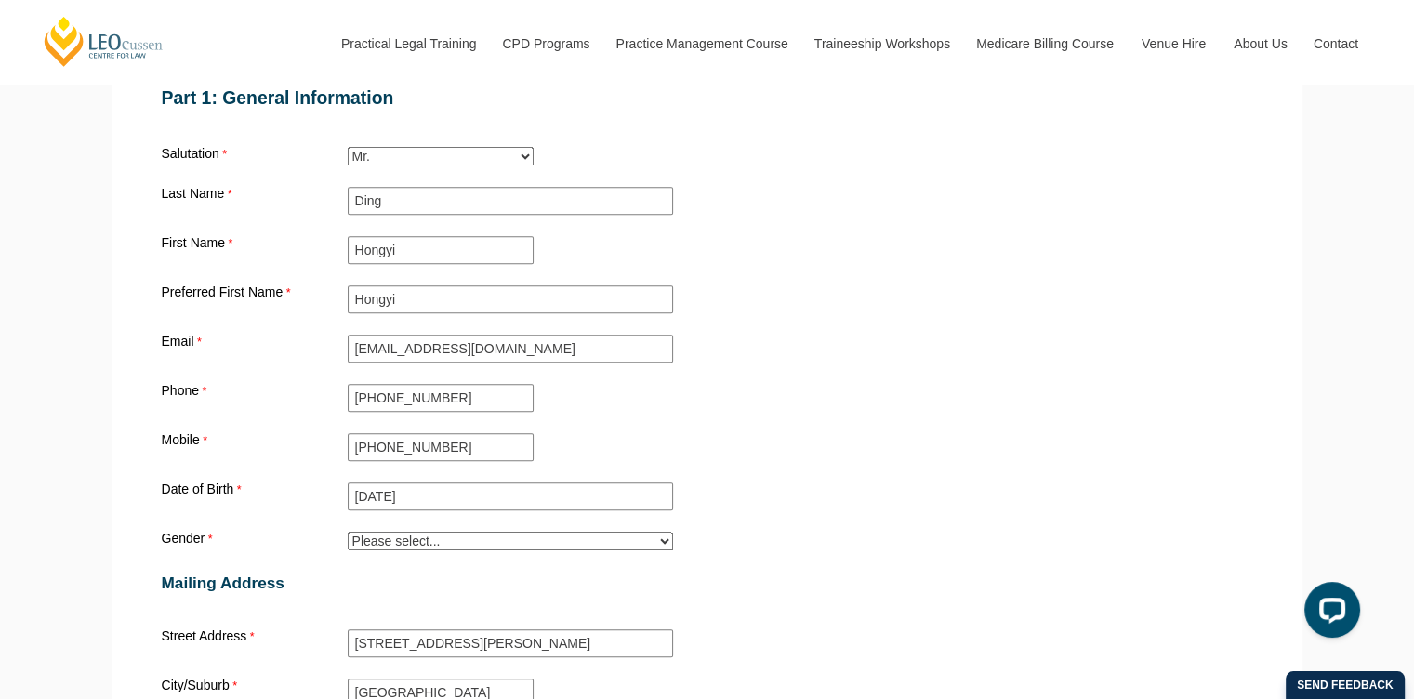
click at [577, 532] on select "Please select... Male Female Trans Intersex Prefer not to disclose" at bounding box center [510, 541] width 325 height 19
select select "tfa_26"
click at [348, 532] on select "Please select... Male Female Trans Intersex Prefer not to disclose" at bounding box center [510, 541] width 325 height 19
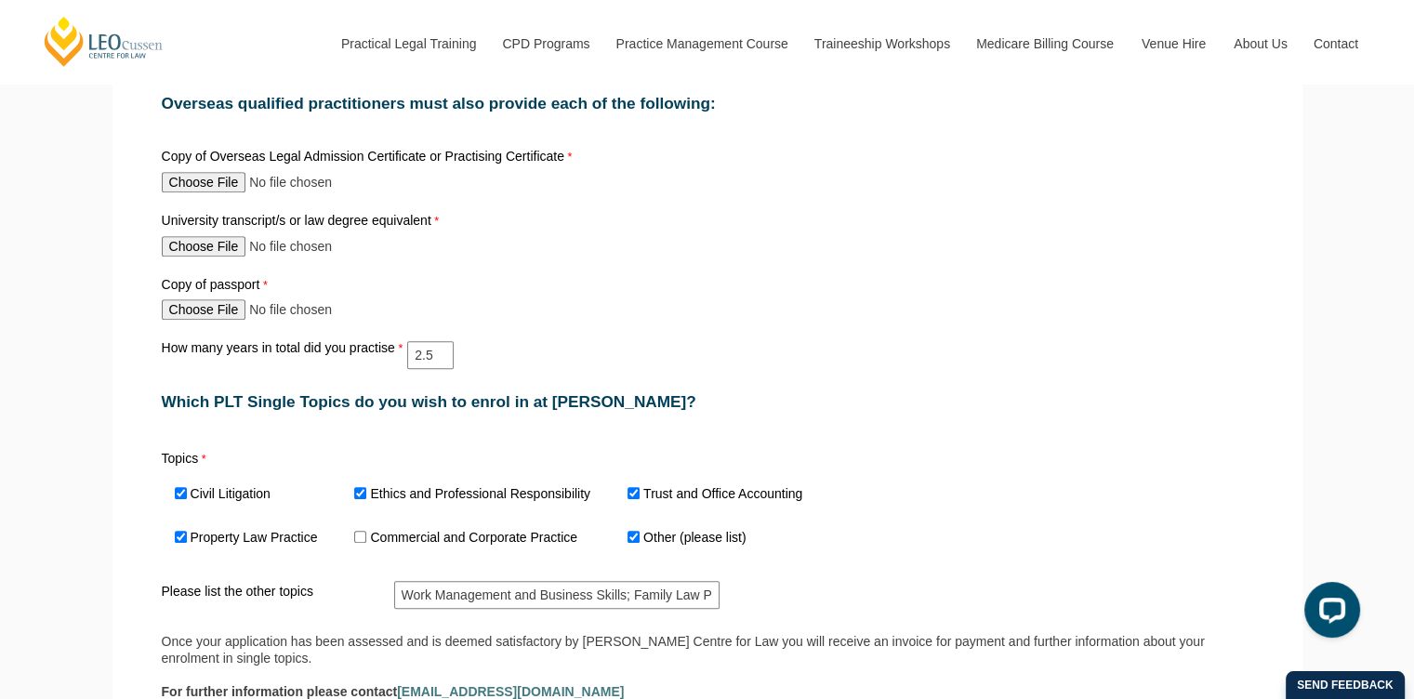
scroll to position [1023, 0]
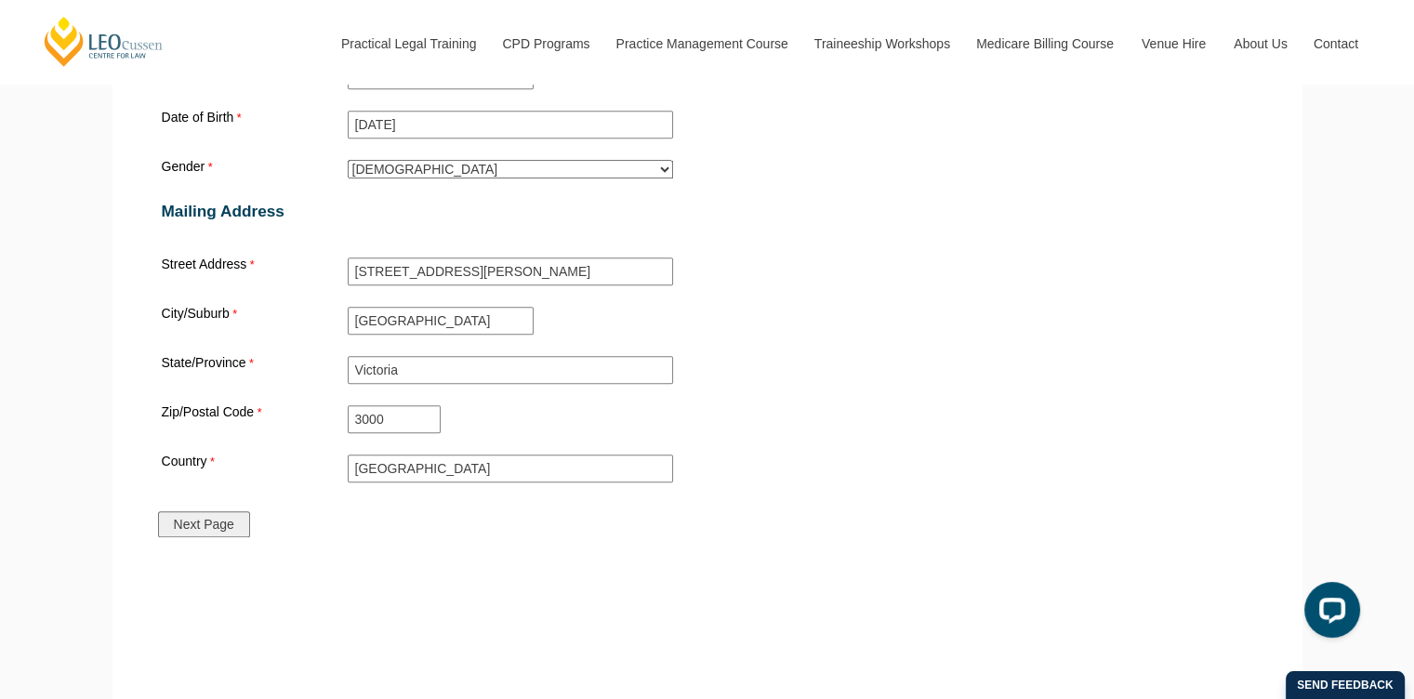
click at [212, 511] on input "Next Page" at bounding box center [204, 524] width 92 height 26
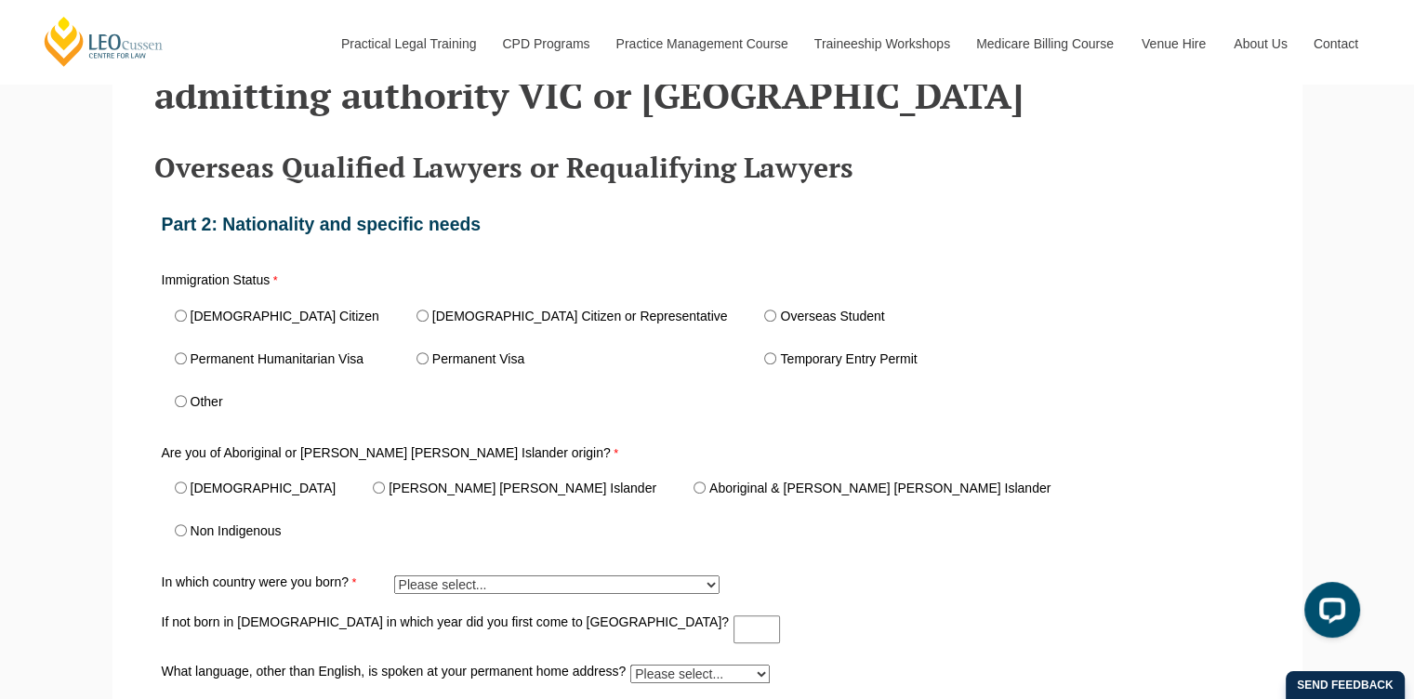
scroll to position [496, 0]
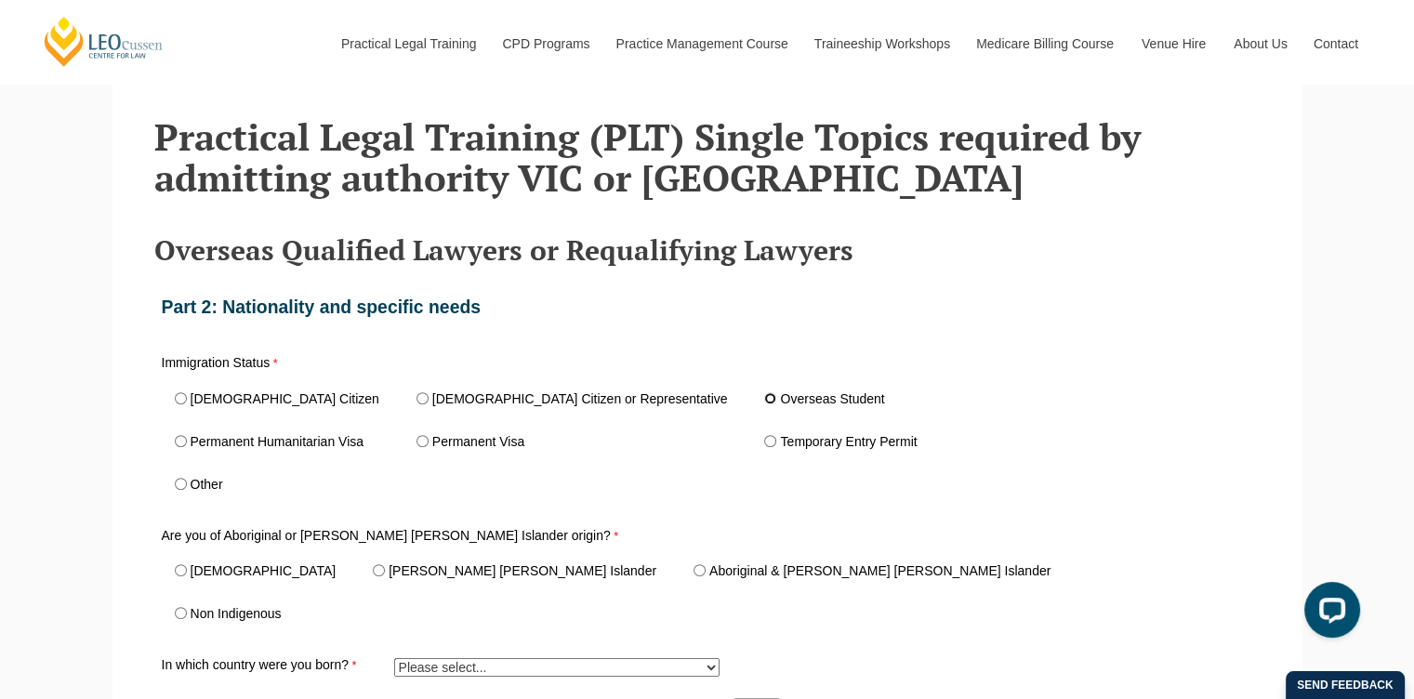
click at [764, 399] on input "Overseas Student" at bounding box center [770, 398] width 12 height 12
radio input "true"
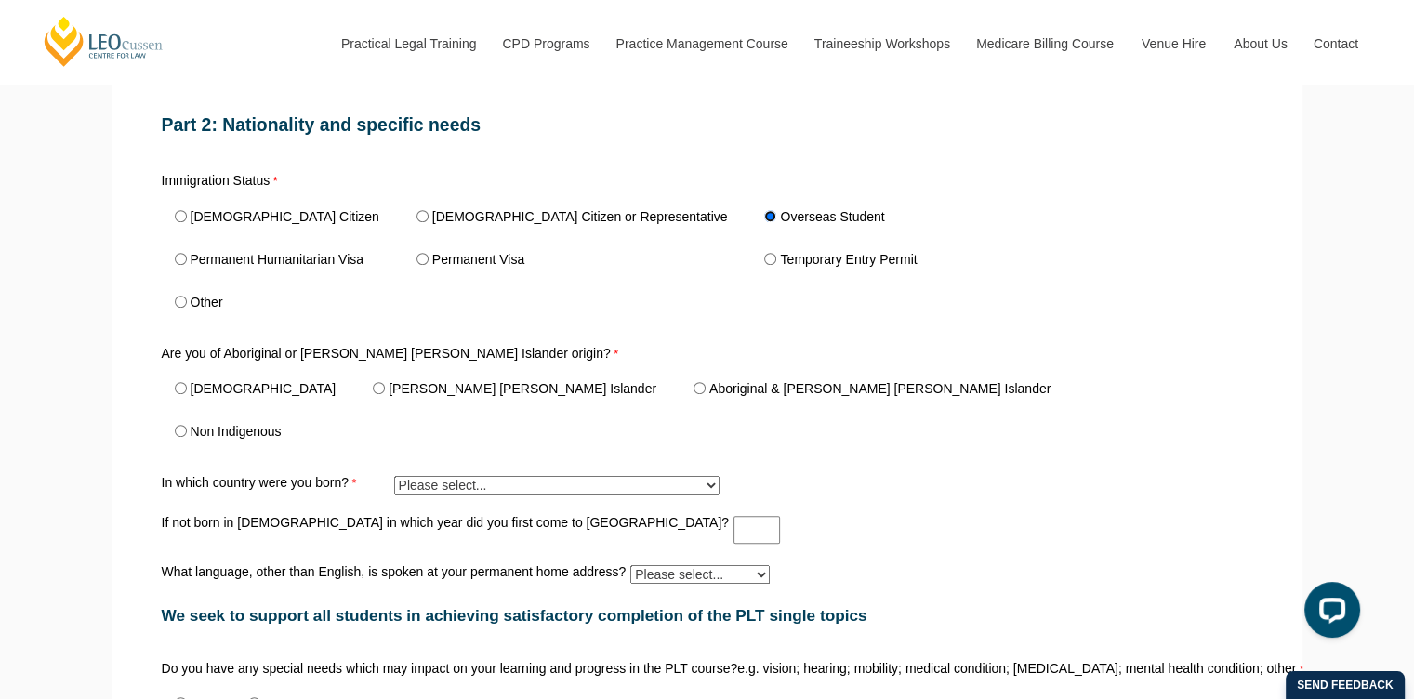
scroll to position [682, 0]
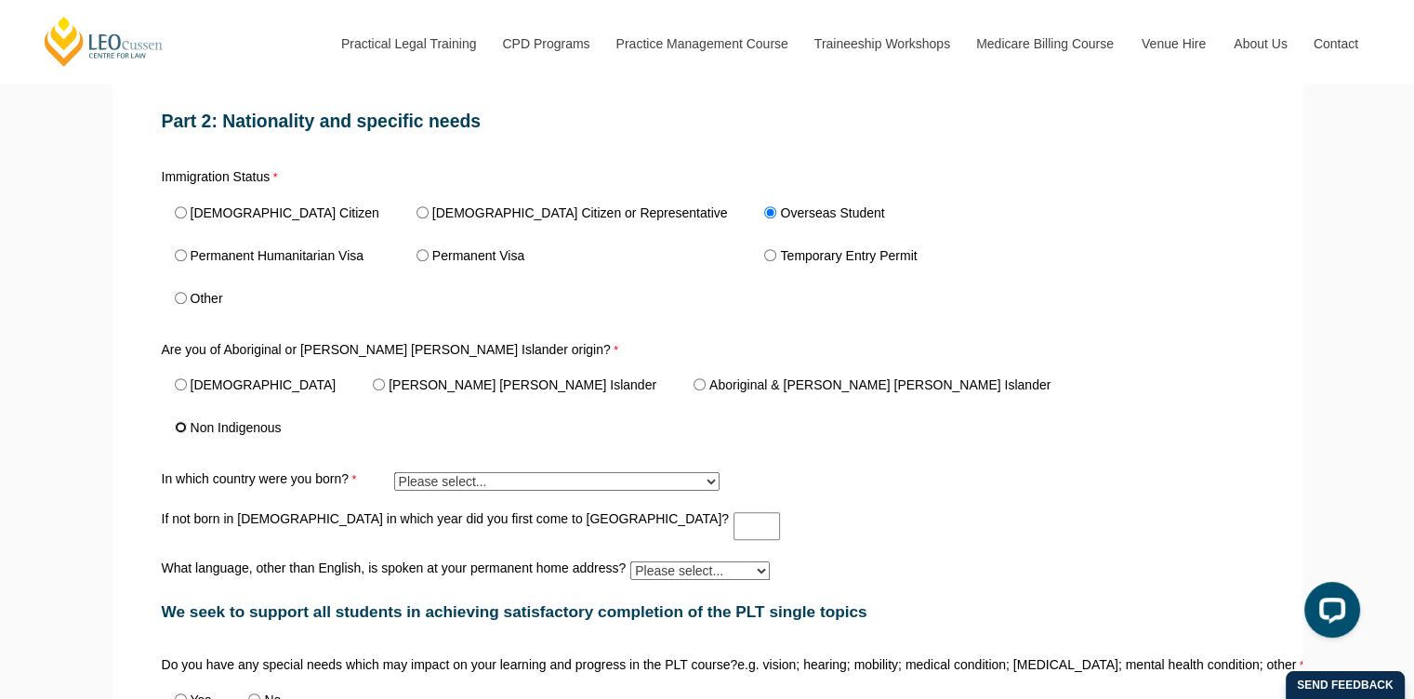
click at [179, 426] on input "Non Indigenous" at bounding box center [181, 427] width 12 height 12
radio input "true"
click at [489, 475] on select "Please select... Adelie Land (France) 1601 Afghanistan 7201 Aland Islands 2408 …" at bounding box center [556, 481] width 325 height 19
select select "tfa_304"
click at [394, 472] on select "Please select... Adelie Land (France) 1601 Afghanistan 7201 Aland Islands 2408 …" at bounding box center [556, 481] width 325 height 19
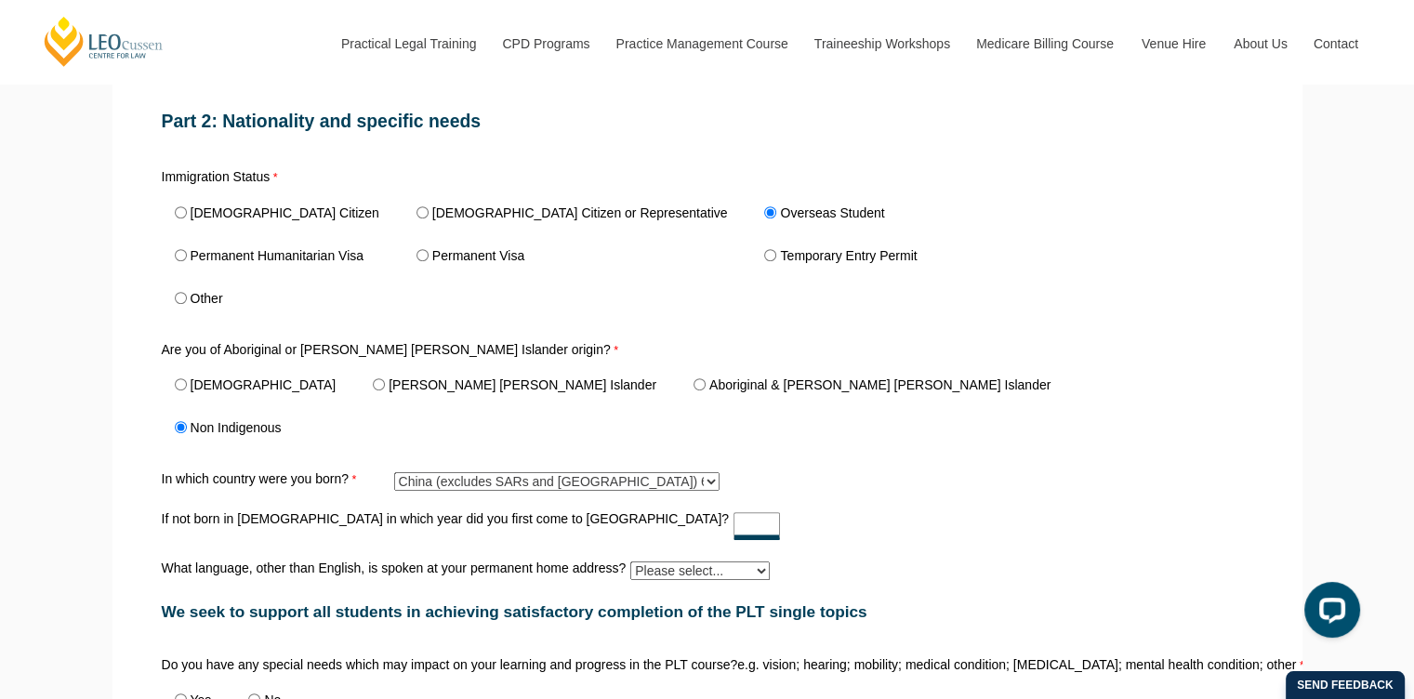
click at [734, 521] on input "If not born in Australia in which year did you first come to Australia?" at bounding box center [757, 526] width 46 height 28
type input "2022"
click at [759, 584] on div "We seek to support all students in achieving satisfactory completion of the PLT…" at bounding box center [707, 612] width 1107 height 57
click at [746, 567] on select "Please select... Albanian Ambonese Arabic Assyrian Bengali Bosnian Cantonese Ch…" at bounding box center [699, 571] width 139 height 19
select select "tfa_543"
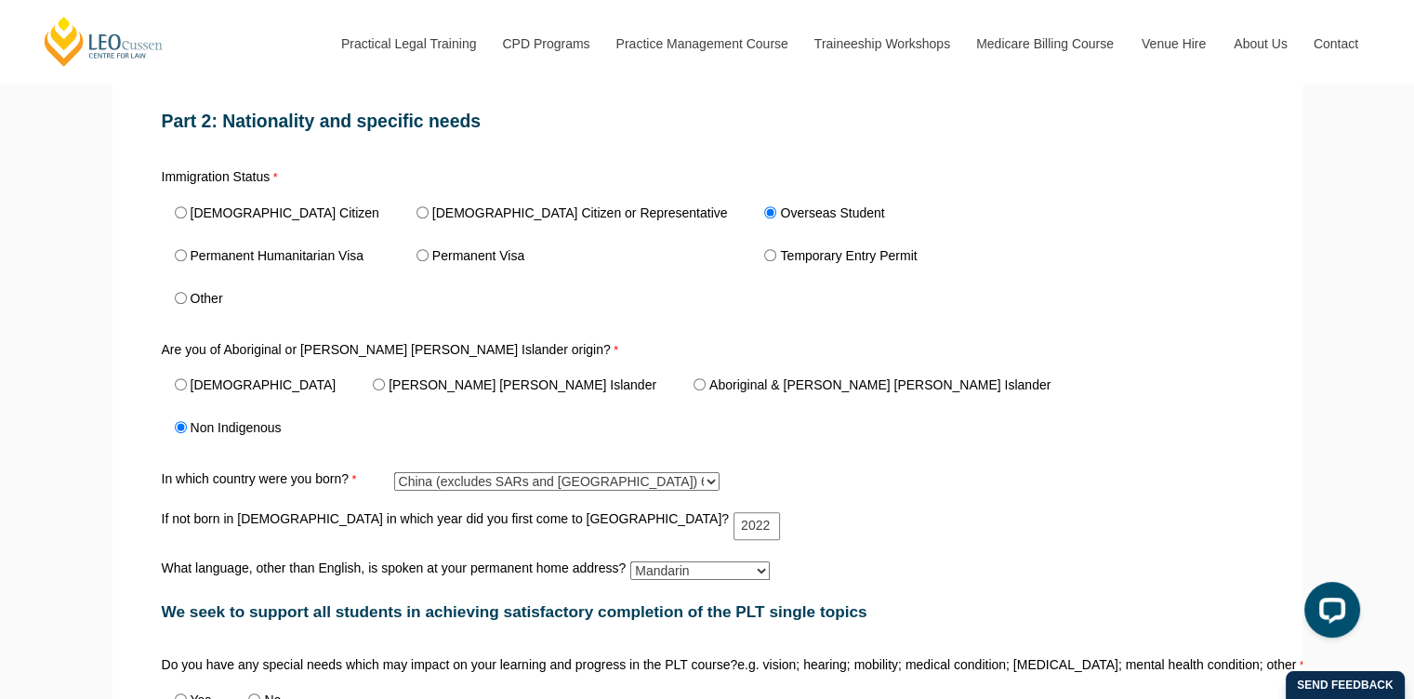
click at [630, 562] on select "Please select... Albanian Ambonese Arabic Assyrian Bengali Bosnian Cantonese Ch…" at bounding box center [699, 571] width 139 height 19
click at [950, 466] on div "Immigration Status Australian Citizen New Zealand Citizen or Representative Ove…" at bounding box center [707, 403] width 1107 height 474
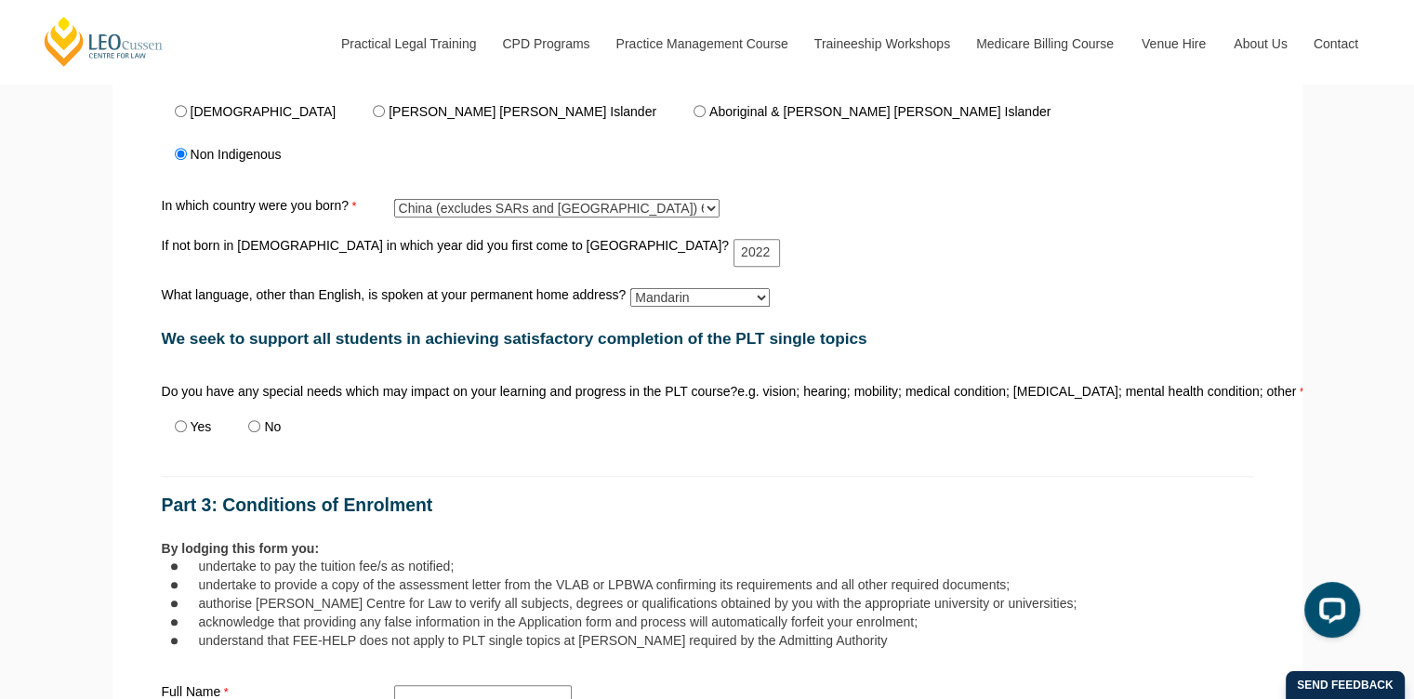
scroll to position [961, 0]
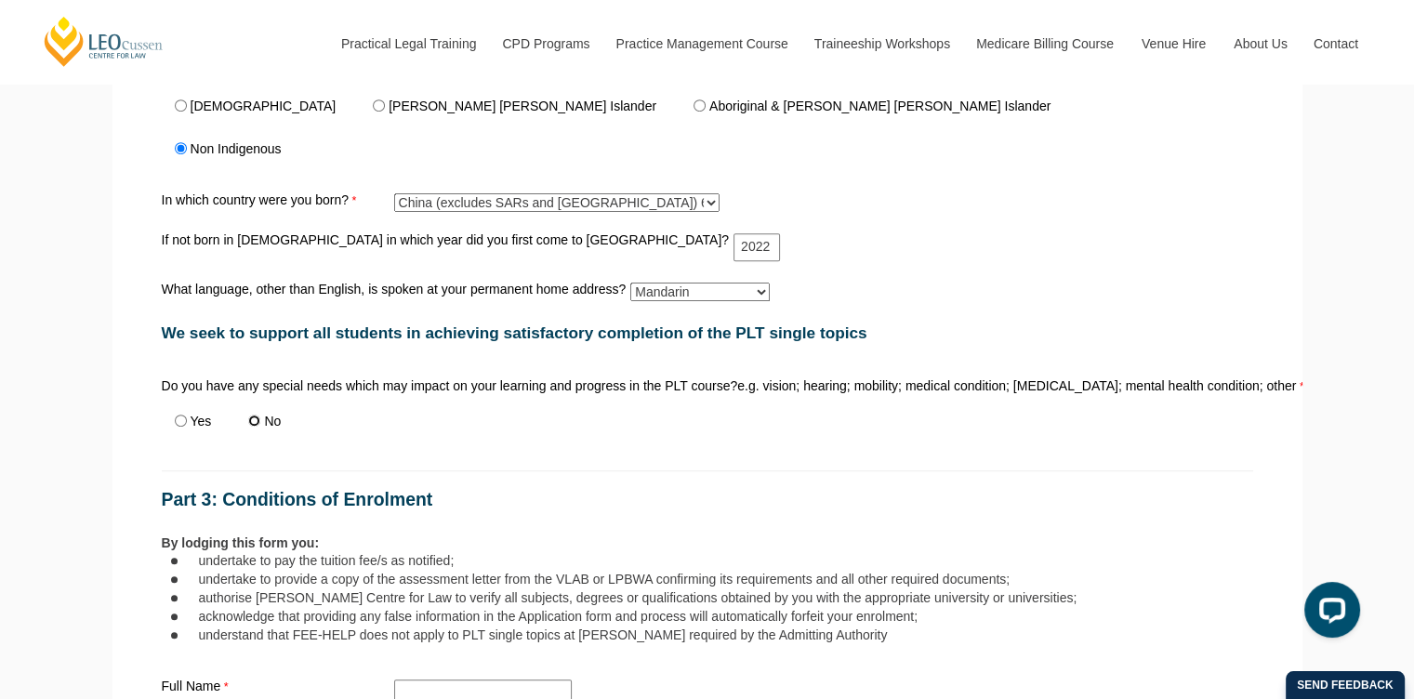
click at [249, 418] on input "No" at bounding box center [254, 421] width 12 height 12
radio input "true"
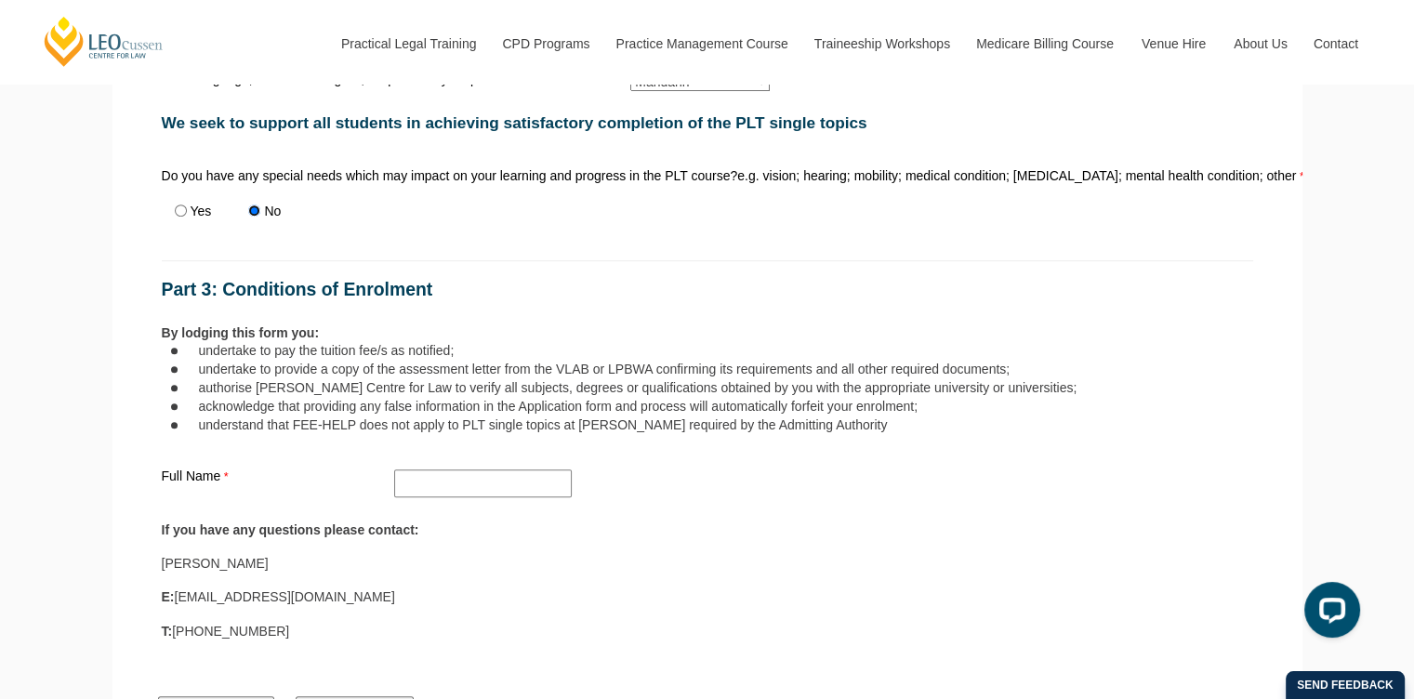
scroll to position [1239, 0]
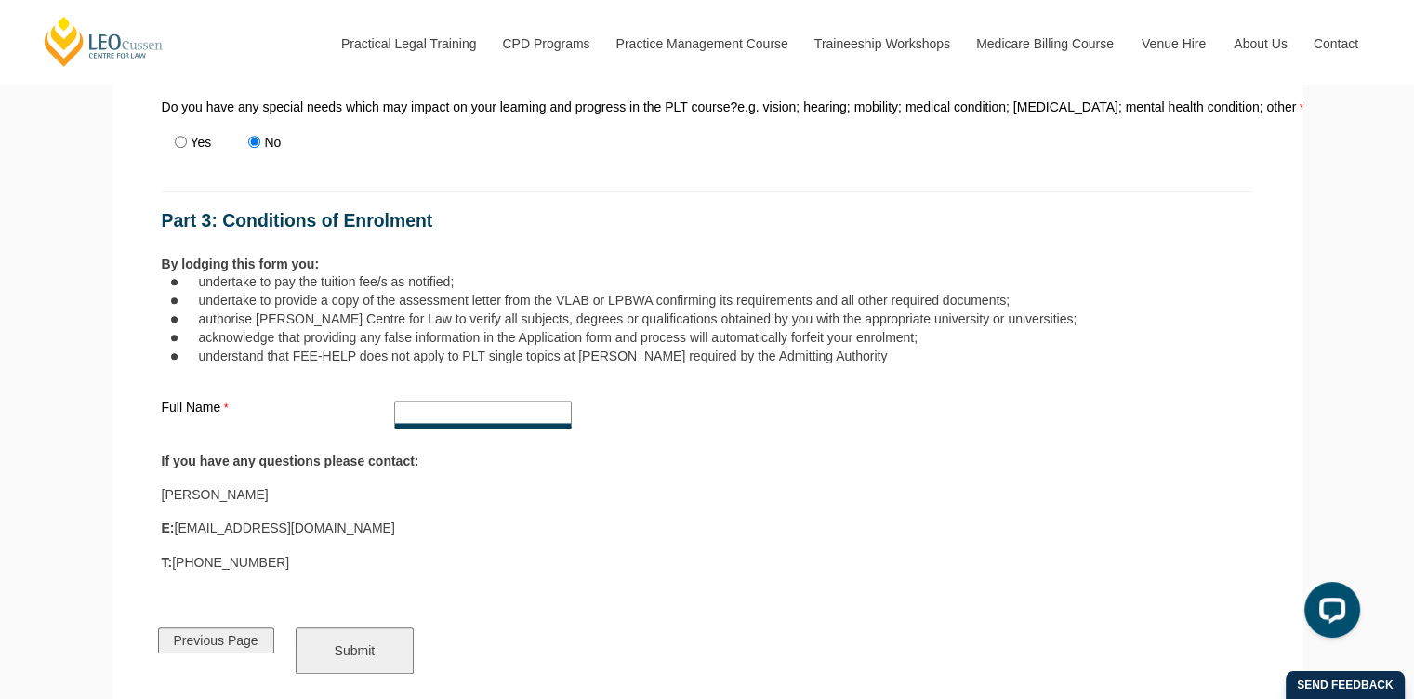
click at [495, 410] on input "Full Name" at bounding box center [483, 415] width 178 height 28
type input "Hongyi Ding"
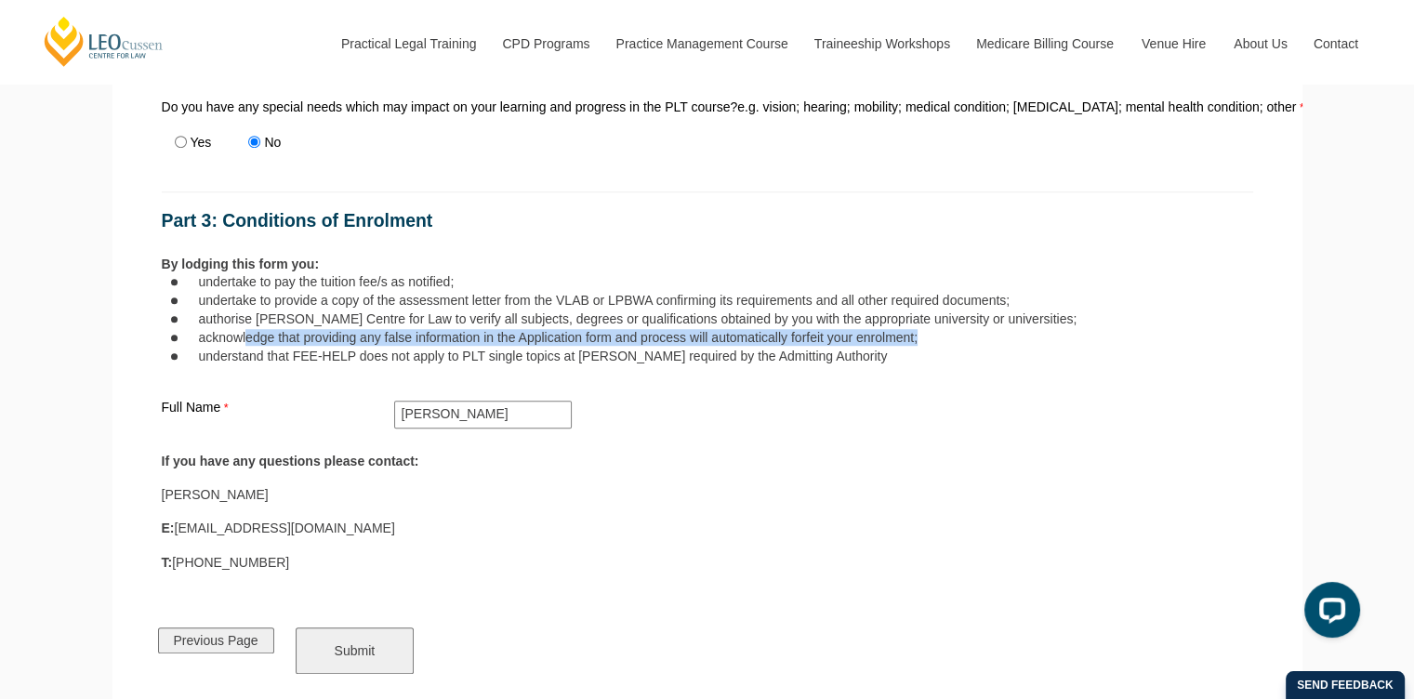
drag, startPoint x: 928, startPoint y: 332, endPoint x: 247, endPoint y: 325, distance: 680.7
click at [247, 329] on li "acknowledge that providing any false information in the Application form and pr…" at bounding box center [726, 337] width 1054 height 17
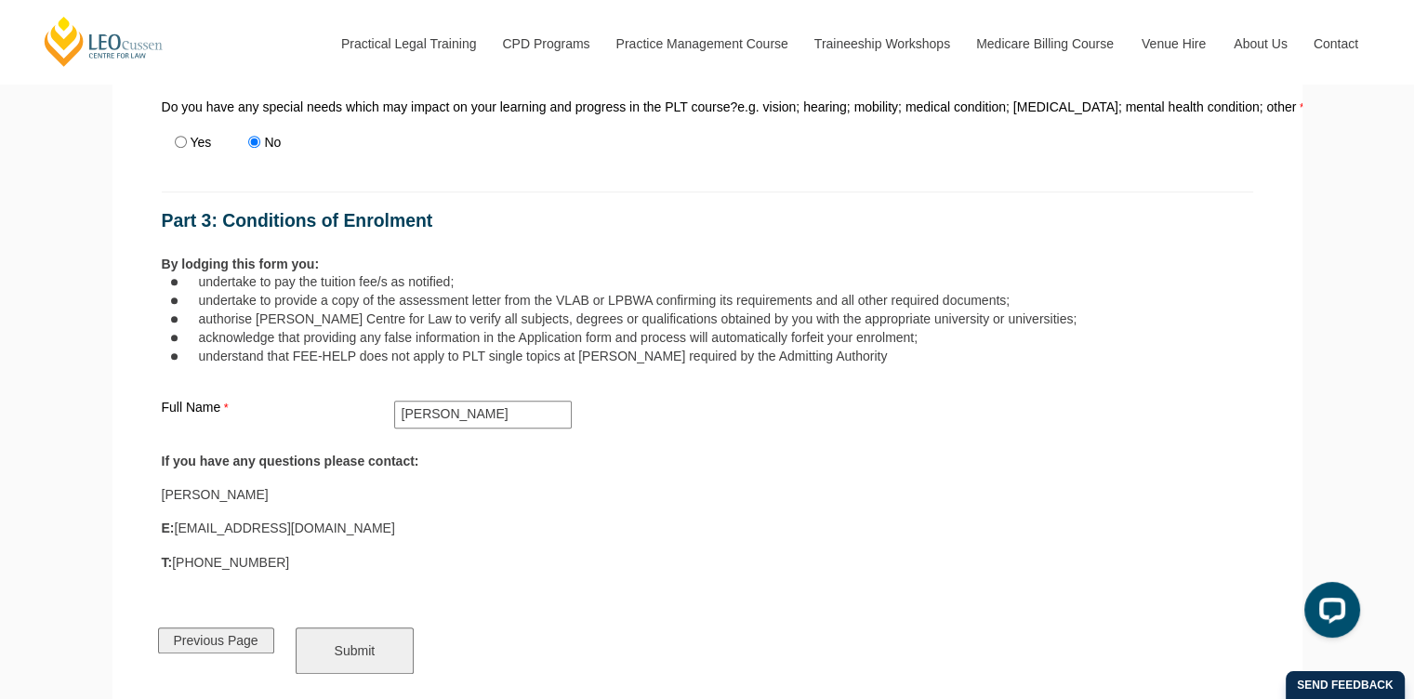
click at [239, 348] on li "understand that FEE-HELP does not apply to PLT single topics at Leo Cussen requ…" at bounding box center [726, 356] width 1054 height 17
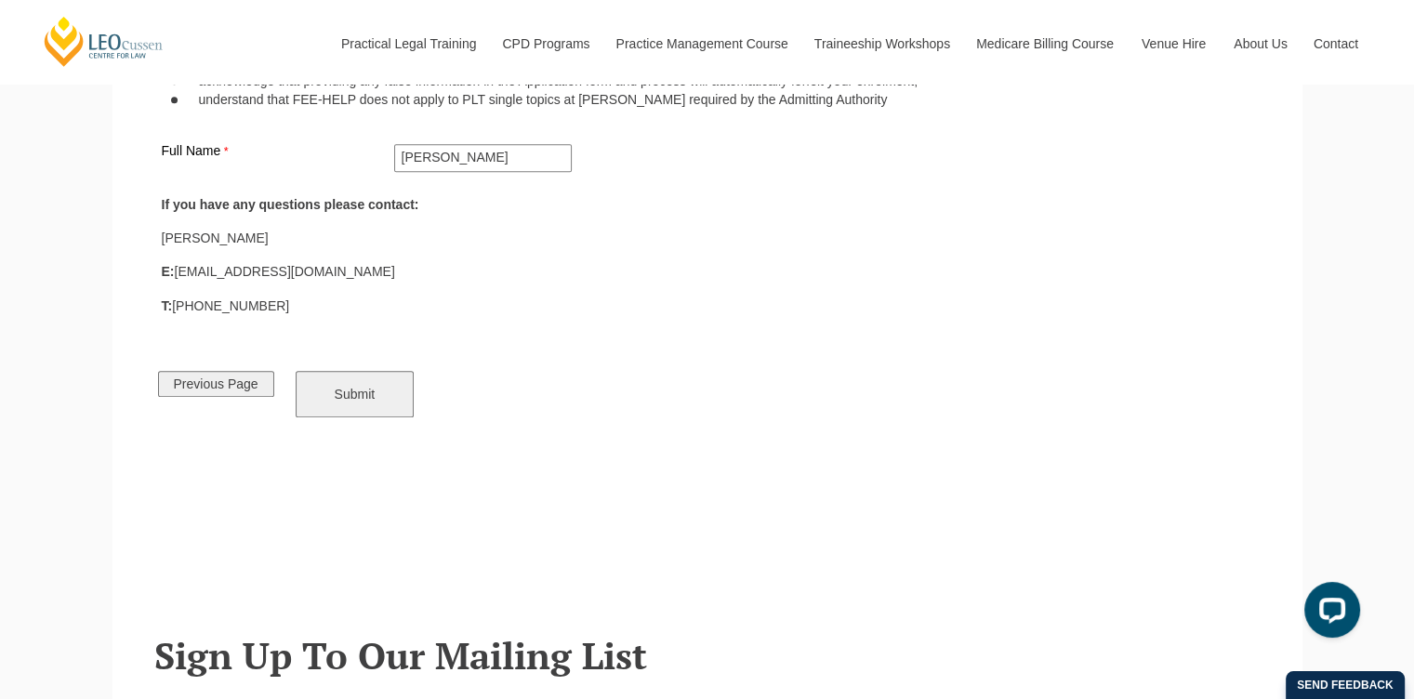
scroll to position [1518, 0]
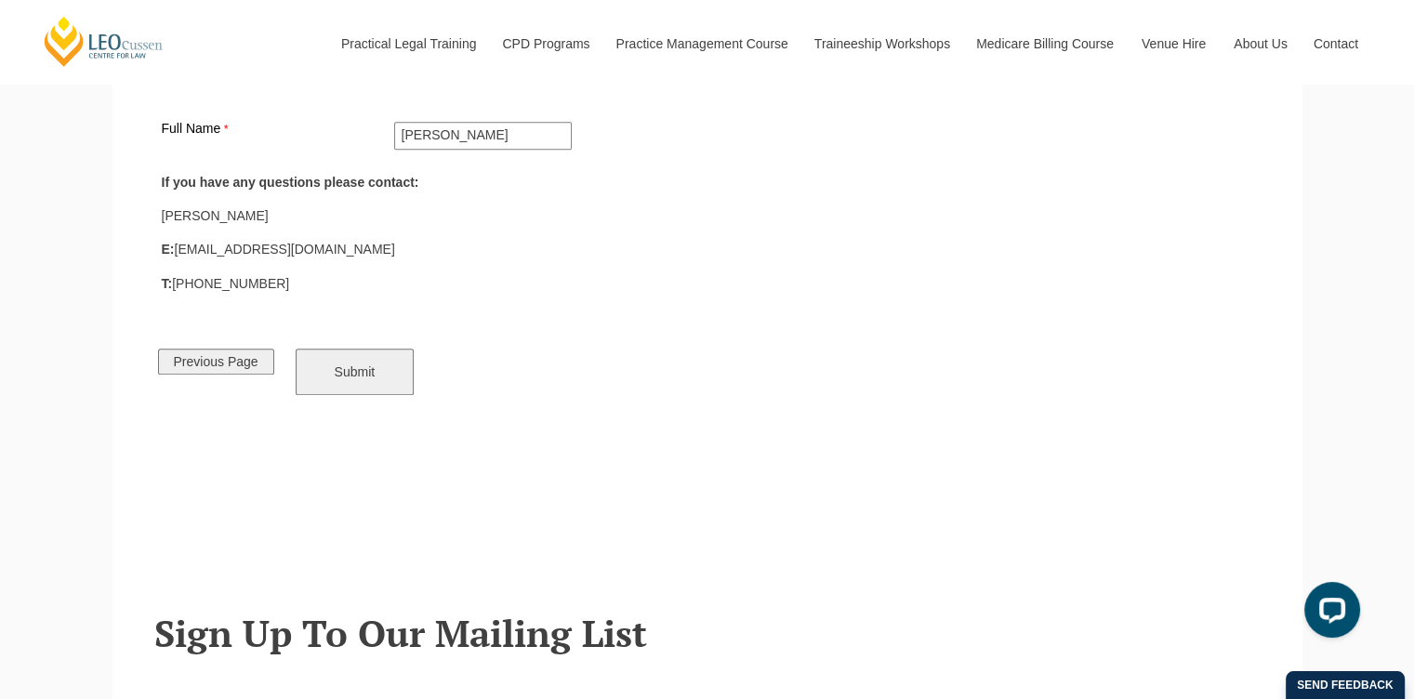
click at [338, 372] on input "Submit" at bounding box center [355, 372] width 119 height 46
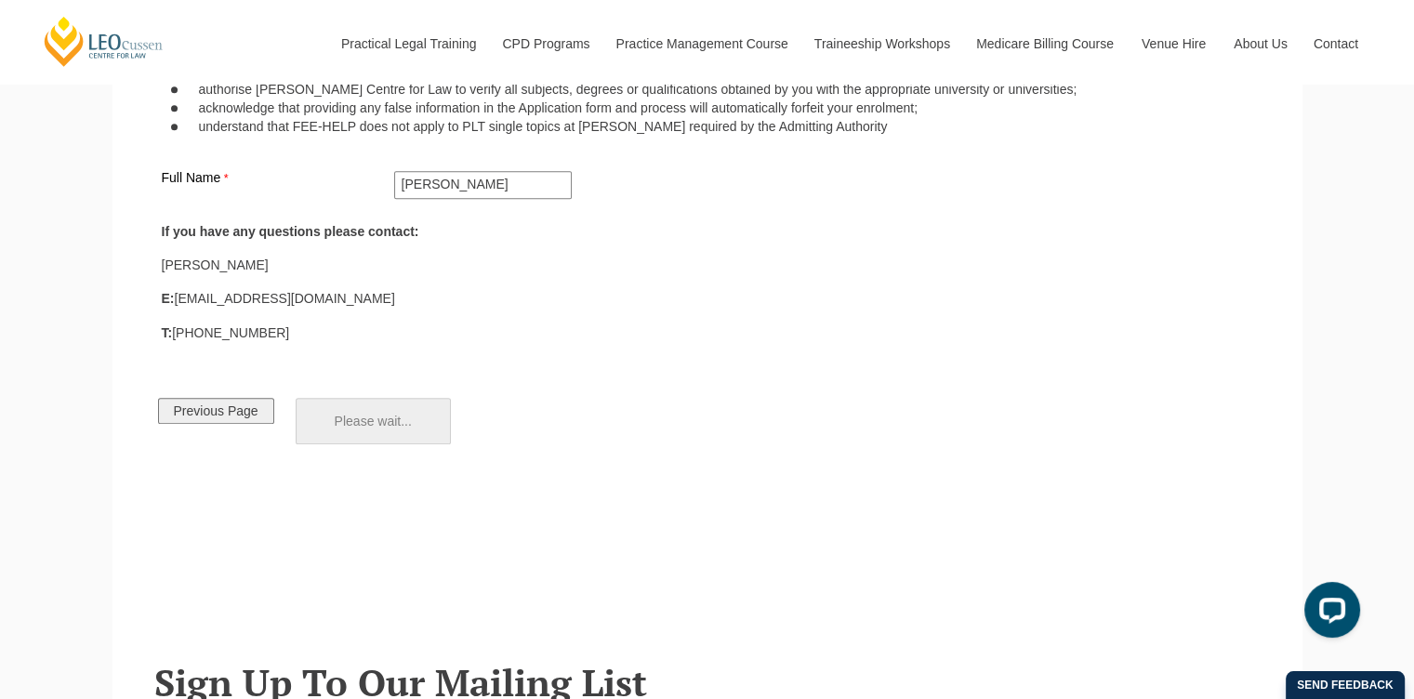
scroll to position [1460, 0]
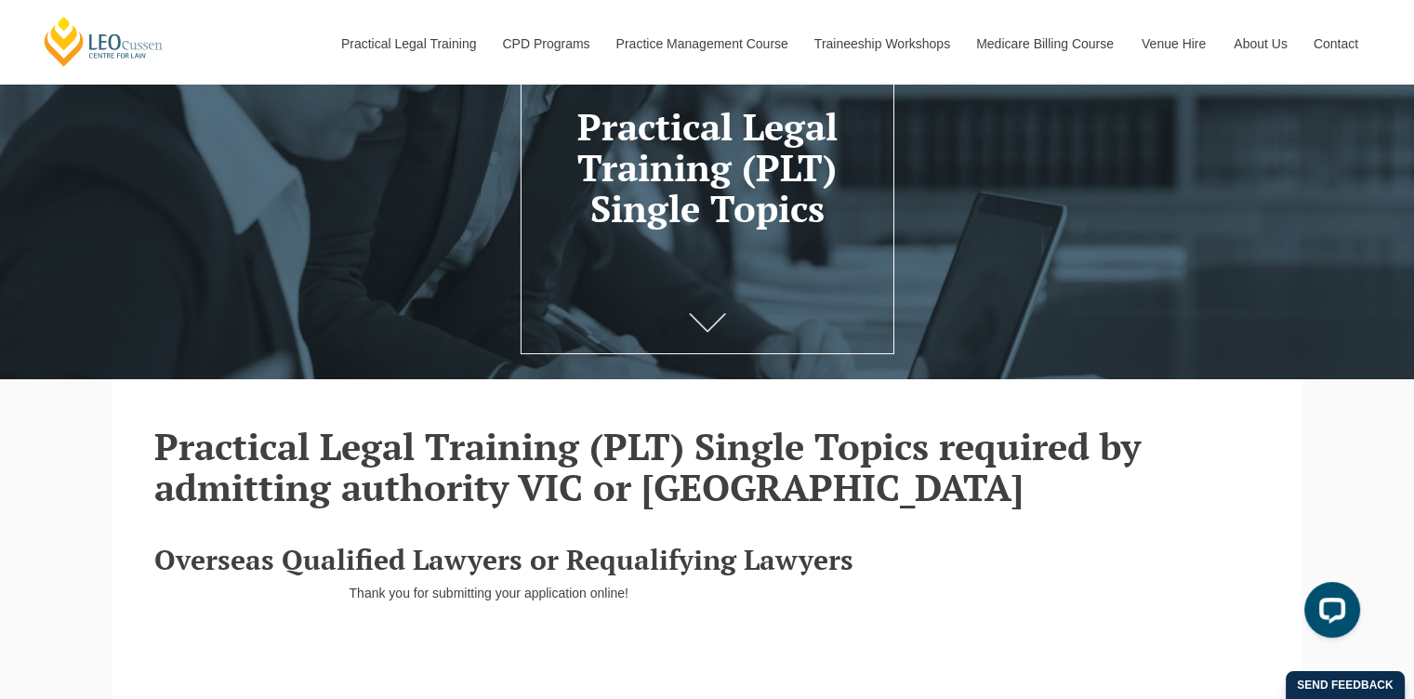
scroll to position [279, 0]
